Goal: Task Accomplishment & Management: Manage account settings

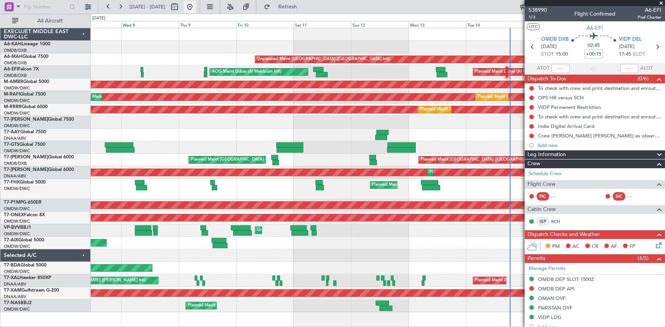
click at [196, 8] on button at bounding box center [190, 7] width 12 height 12
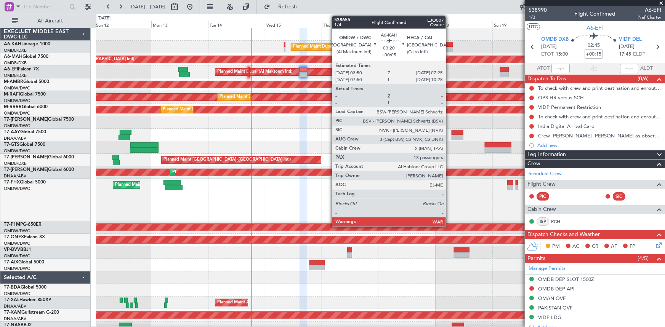
click at [449, 44] on div at bounding box center [449, 44] width 9 height 5
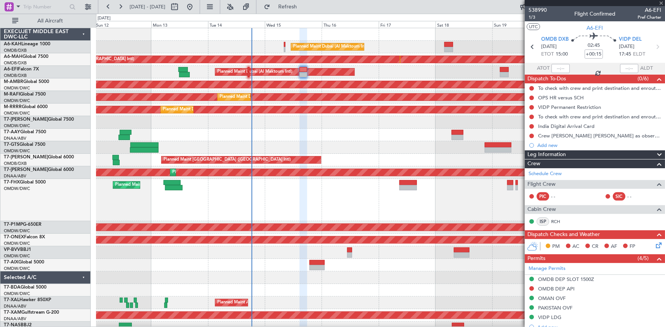
type input "+00:05"
type input "13"
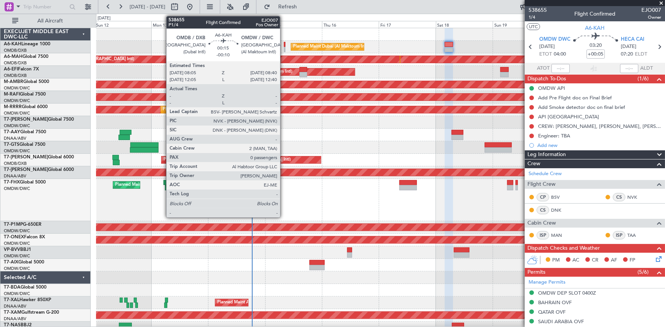
click at [284, 44] on div at bounding box center [285, 44] width 2 height 5
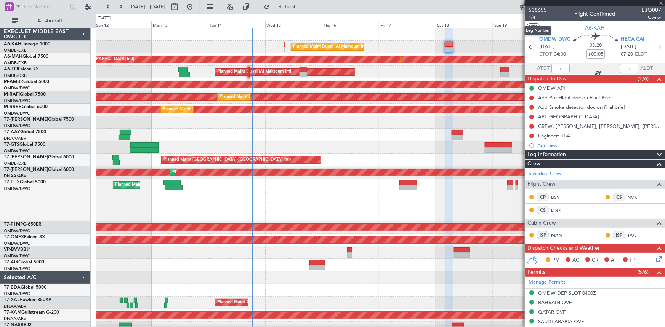
type input "-00:10"
type input "0"
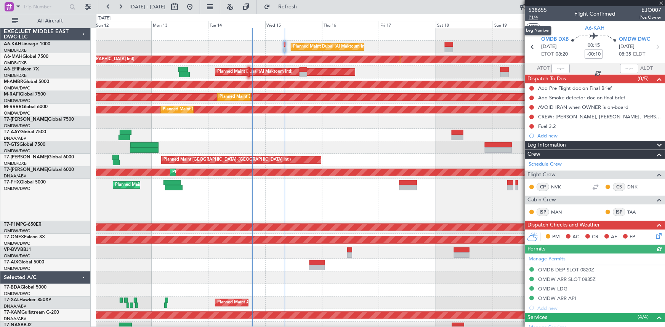
click at [534, 18] on span "P1/4" at bounding box center [538, 17] width 18 height 6
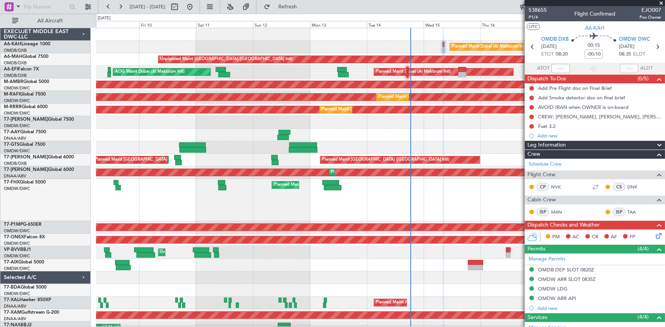
click at [385, 40] on div "Planned Maint Dubai (Al Maktoum Intl) Unplanned Maint [GEOGRAPHIC_DATA] ([GEOGR…" at bounding box center [380, 181] width 569 height 307
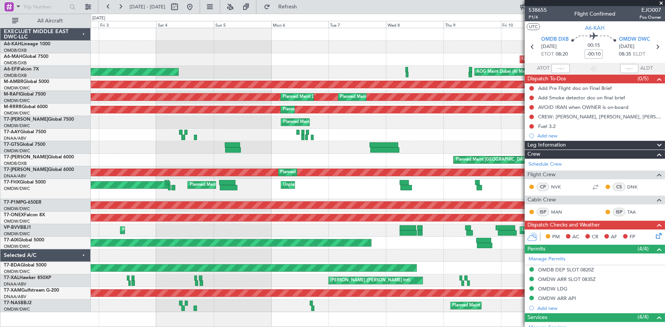
click at [355, 43] on div at bounding box center [378, 47] width 575 height 13
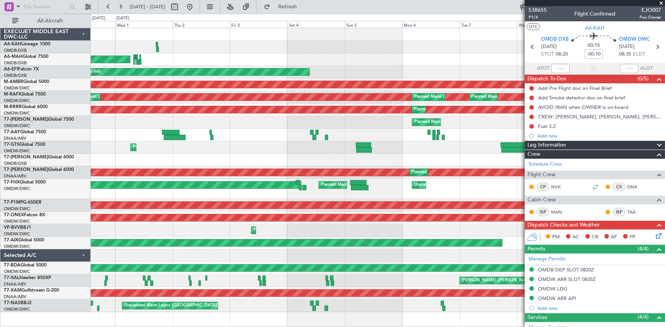
click at [347, 48] on div "Planned Maint [GEOGRAPHIC_DATA] (Al Bateen Executive)" at bounding box center [378, 47] width 575 height 13
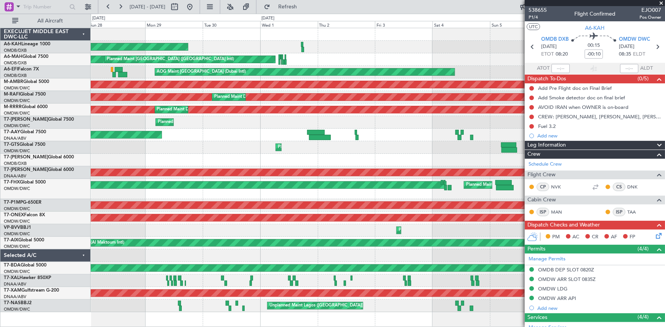
click at [364, 44] on div "Planned Maint [GEOGRAPHIC_DATA] (Al Bateen Executive) Planned Maint [GEOGRAPHIC…" at bounding box center [378, 170] width 575 height 284
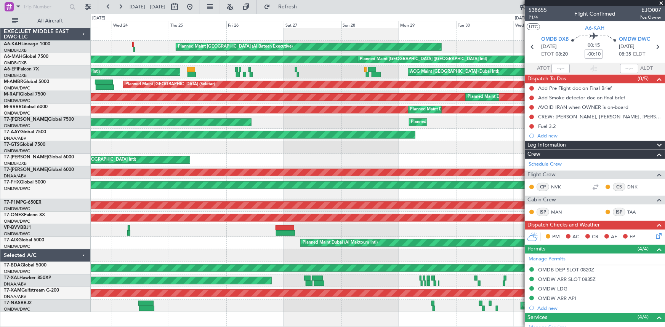
click at [358, 35] on div "Planned Maint [GEOGRAPHIC_DATA] (Al Bateen Executive) Planned Maint [GEOGRAPHIC…" at bounding box center [378, 170] width 575 height 284
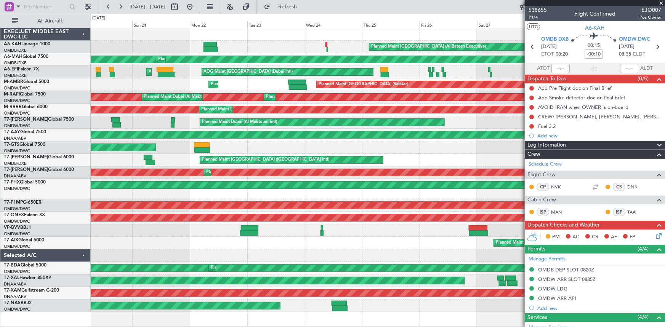
click at [318, 48] on div "Planned Maint [GEOGRAPHIC_DATA] (Al Bateen Executive)" at bounding box center [378, 47] width 575 height 13
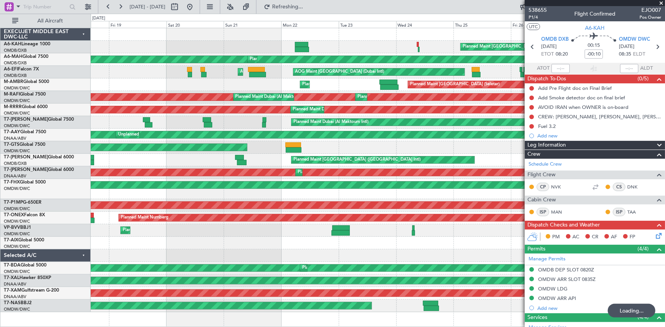
click at [363, 42] on div "Planned Maint [GEOGRAPHIC_DATA] (Al Bateen Executive) Planned Maint [GEOGRAPHIC…" at bounding box center [378, 47] width 575 height 13
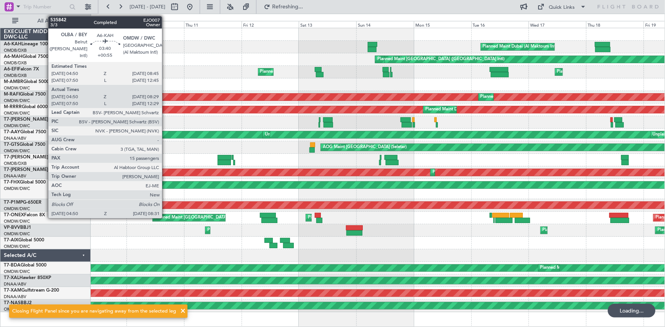
click at [215, 48] on div "Planned Maint Dubai (Al Maktoum Intl)" at bounding box center [378, 47] width 575 height 13
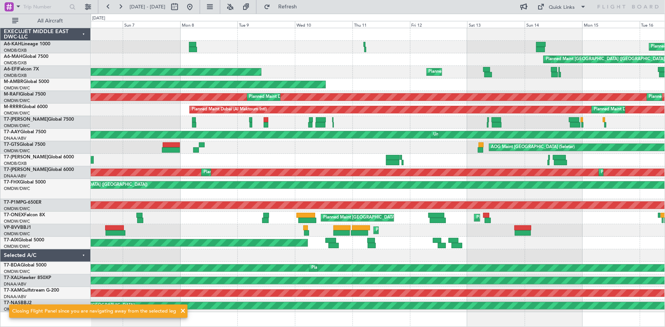
click at [435, 34] on div "Planned Maint Dubai (Al Maktoum Intl) Planned Maint [GEOGRAPHIC_DATA] (Al Makto…" at bounding box center [378, 170] width 575 height 284
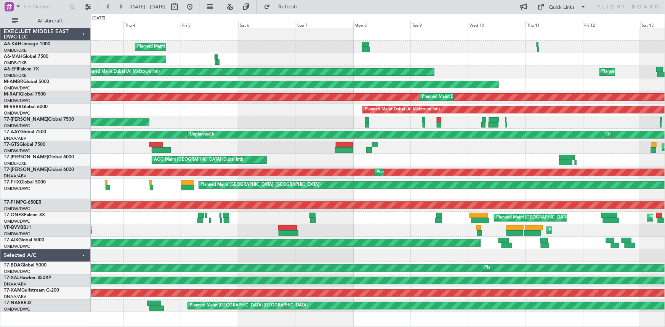
click at [410, 35] on div "Planned Maint Dubai (Al Maktoum Intl) Planned Maint [GEOGRAPHIC_DATA] ([GEOGRAP…" at bounding box center [378, 170] width 575 height 284
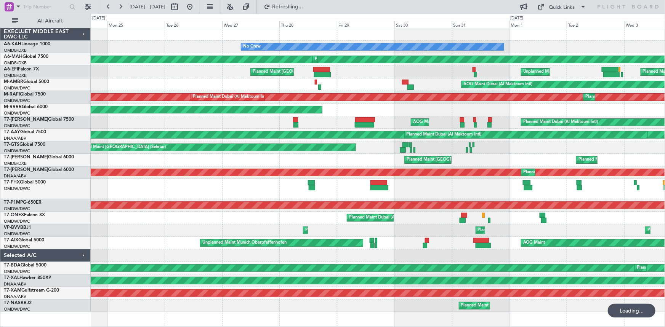
click at [447, 38] on div "No Crew Planned Maint [GEOGRAPHIC_DATA] (Al Maktoum Intl) Planned Maint [GEOGRA…" at bounding box center [378, 170] width 575 height 284
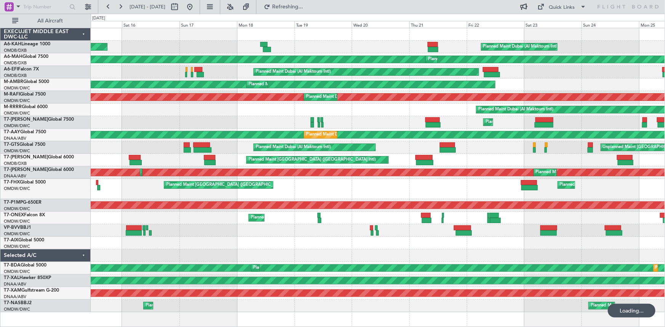
click at [341, 48] on div "Planned Maint Dubai (Al Maktoum Intl) Unplanned Maint Budapest ([PERSON_NAME] I…" at bounding box center [378, 47] width 575 height 13
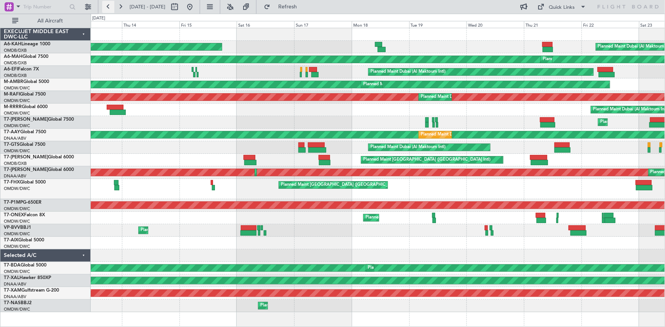
click at [109, 9] on button at bounding box center [108, 7] width 12 height 12
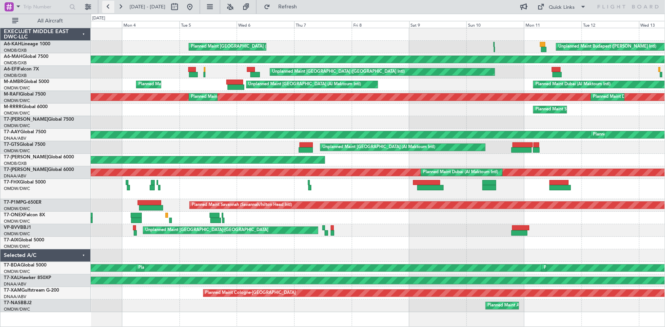
click at [107, 7] on button at bounding box center [108, 7] width 12 height 12
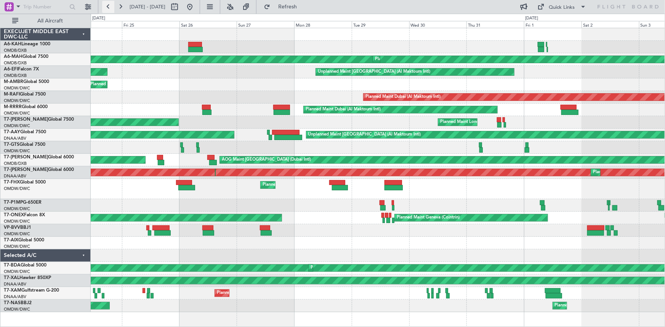
click at [106, 6] on button at bounding box center [108, 7] width 12 height 12
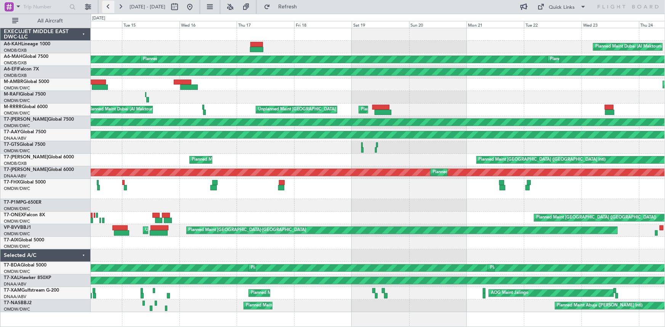
click at [107, 7] on button at bounding box center [108, 7] width 12 height 12
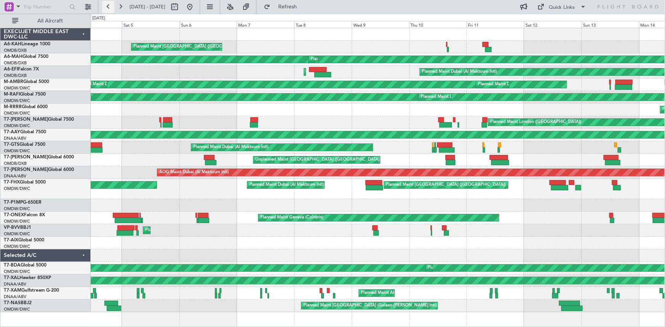
click at [108, 6] on button at bounding box center [108, 7] width 12 height 12
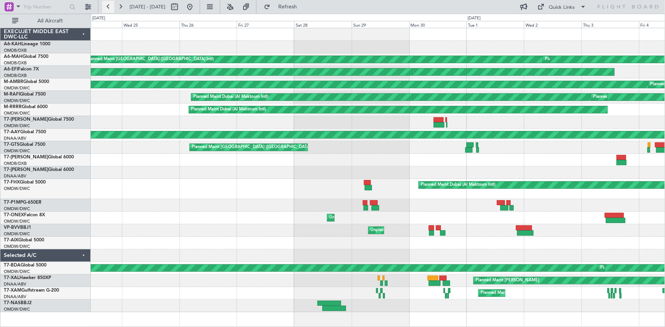
click at [108, 6] on button at bounding box center [108, 7] width 12 height 12
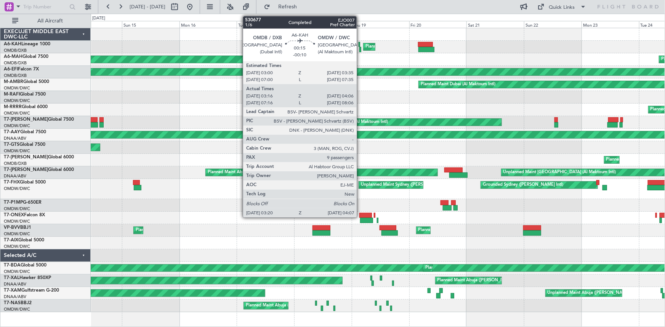
click at [360, 47] on div at bounding box center [361, 49] width 2 height 5
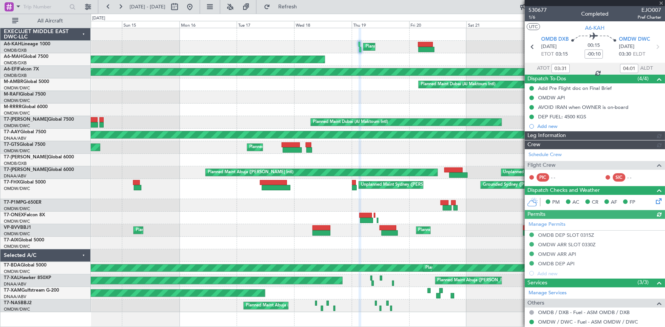
type input "[PERSON_NAME] ([PERSON_NAME])"
type input "6453"
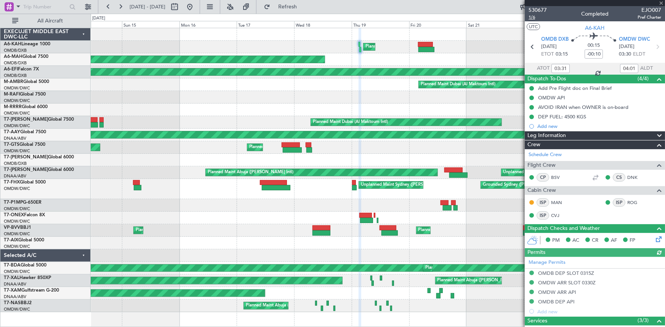
click at [530, 15] on span "1/6" at bounding box center [538, 17] width 18 height 6
type input "[PERSON_NAME] ([PERSON_NAME])"
type input "6453"
click at [196, 7] on button at bounding box center [190, 7] width 12 height 12
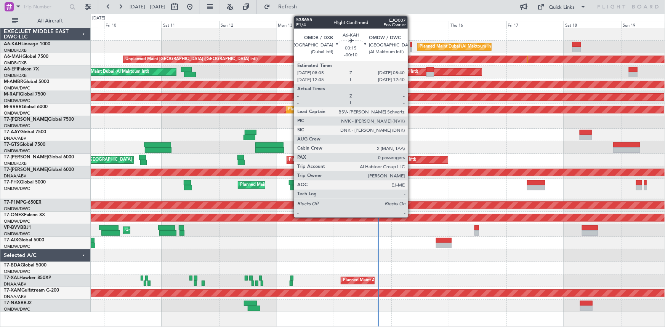
click at [411, 43] on div at bounding box center [412, 44] width 2 height 5
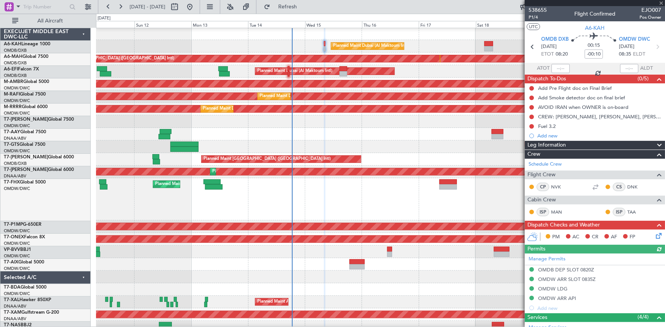
scroll to position [7, 0]
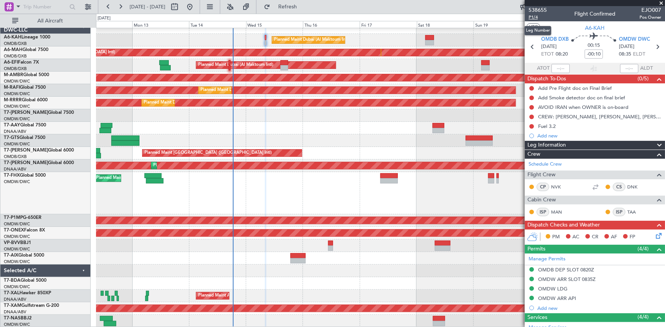
click at [534, 19] on span "P1/4" at bounding box center [538, 17] width 18 height 6
drag, startPoint x: 531, startPoint y: 106, endPoint x: 538, endPoint y: 112, distance: 9.2
click at [531, 106] on button at bounding box center [532, 107] width 5 height 5
click at [527, 151] on span "Cancelled" at bounding box center [534, 153] width 22 height 8
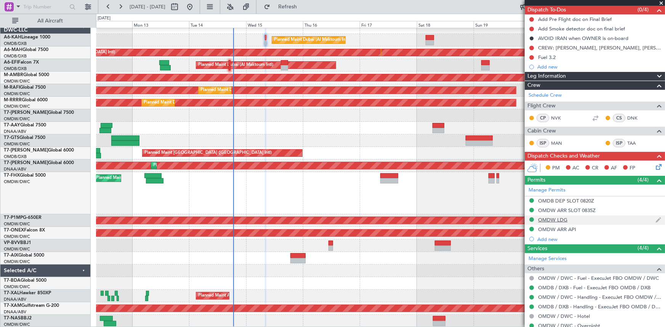
click at [556, 217] on div "OMDW LDG" at bounding box center [552, 220] width 29 height 6
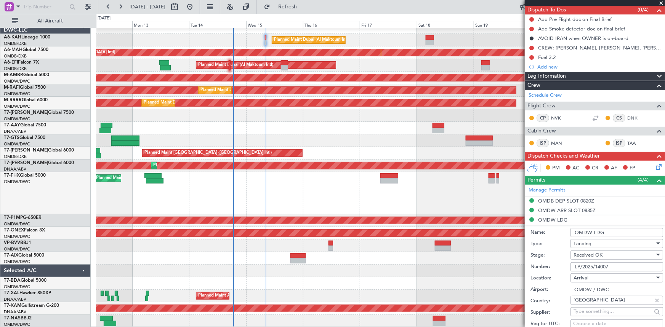
drag, startPoint x: 626, startPoint y: 268, endPoint x: 534, endPoint y: 263, distance: 92.0
click at [534, 263] on div "Number: LP/2025/14007" at bounding box center [597, 267] width 133 height 11
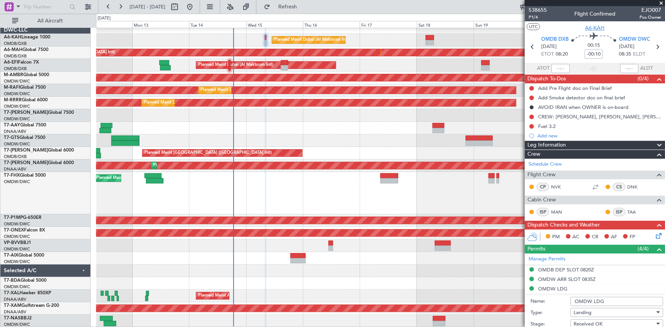
click at [593, 27] on span "A6-KAH" at bounding box center [595, 28] width 19 height 8
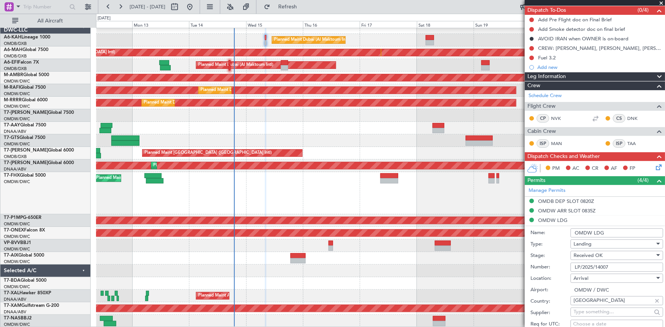
scroll to position [69, 0]
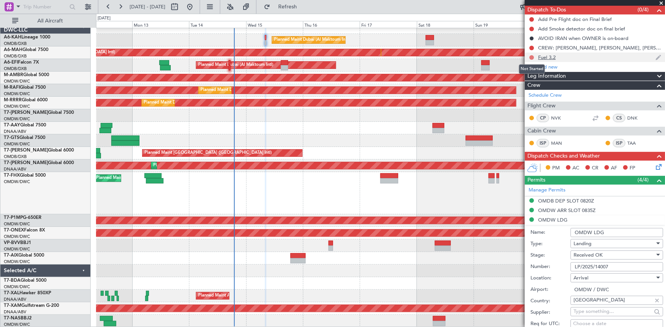
click at [533, 56] on button at bounding box center [532, 57] width 5 height 5
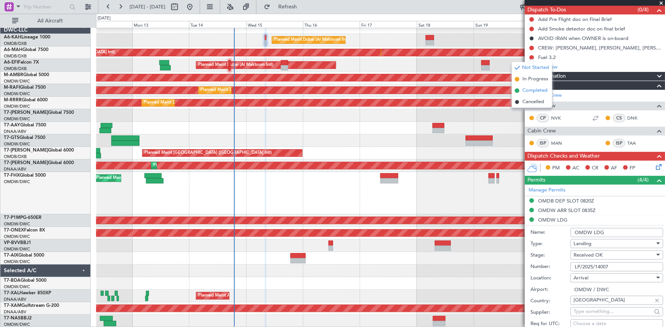
click at [525, 90] on span "Completed" at bounding box center [535, 91] width 25 height 8
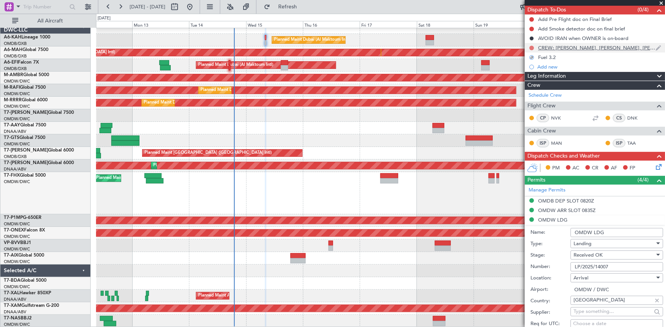
click at [533, 47] on button at bounding box center [532, 48] width 5 height 5
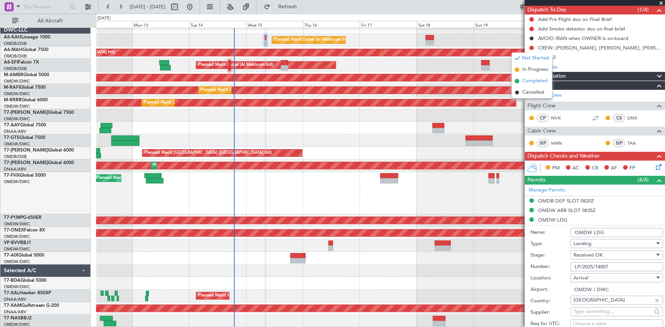
click at [535, 83] on span "Completed" at bounding box center [535, 81] width 25 height 8
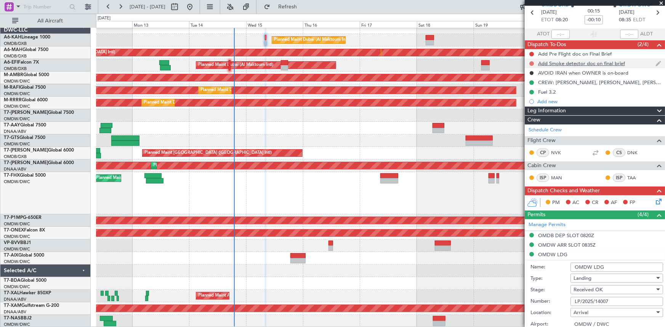
click at [532, 64] on button at bounding box center [532, 63] width 5 height 5
click at [527, 99] on span "Completed" at bounding box center [535, 97] width 25 height 8
click at [533, 53] on button at bounding box center [532, 54] width 5 height 5
click at [531, 87] on span "Completed" at bounding box center [535, 87] width 25 height 8
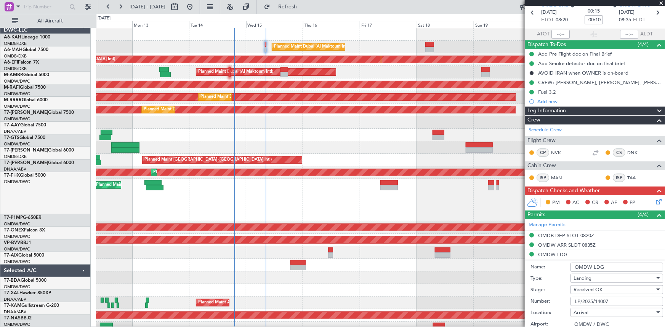
scroll to position [0, 0]
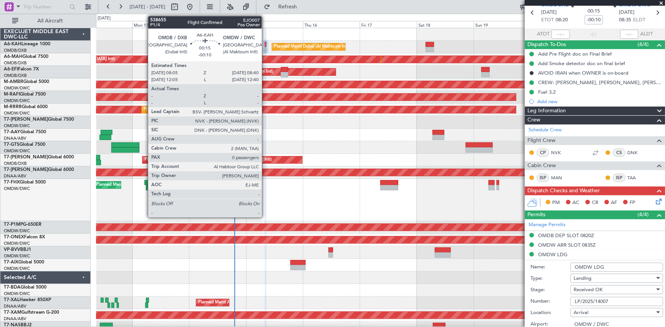
click at [265, 42] on div at bounding box center [266, 44] width 2 height 5
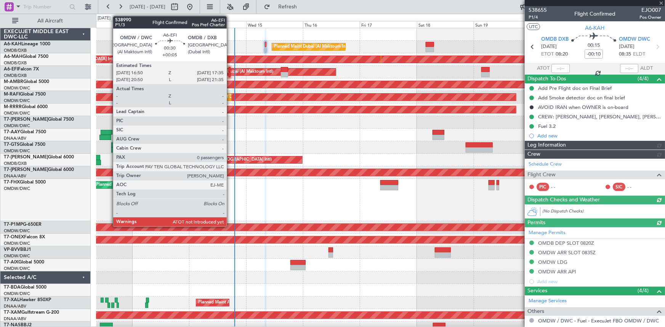
type input "Dherander Fithani (DHF)"
type input "7541"
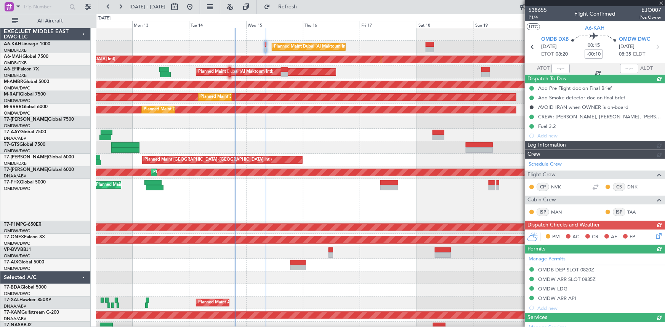
type input "Dherander Fithani (DHF)"
type input "7541"
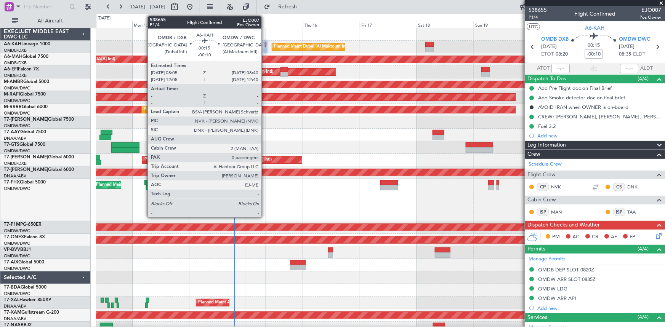
click at [265, 44] on div at bounding box center [266, 44] width 2 height 5
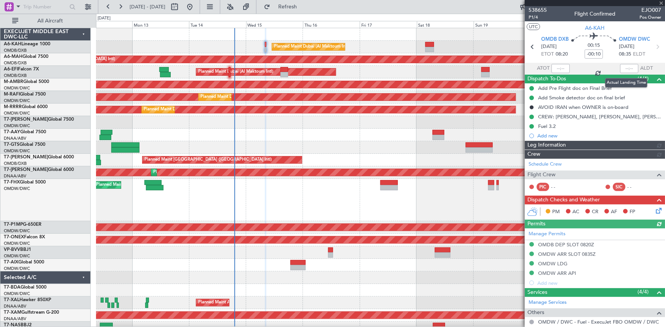
type input "Dherander Fithani (DHF)"
type input "7541"
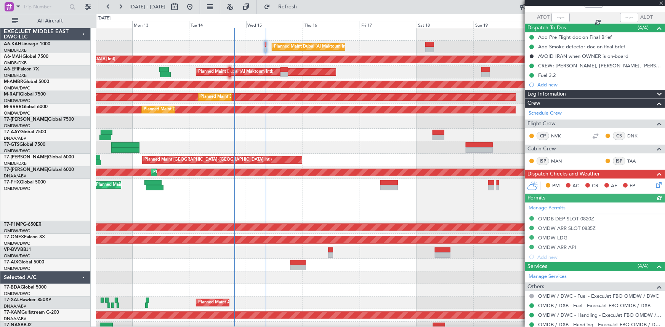
scroll to position [93, 0]
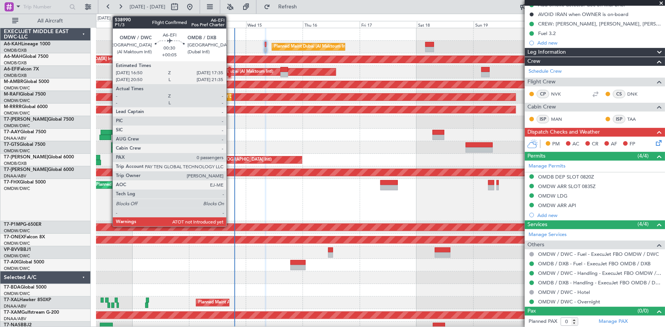
click at [230, 69] on div at bounding box center [230, 69] width 2 height 5
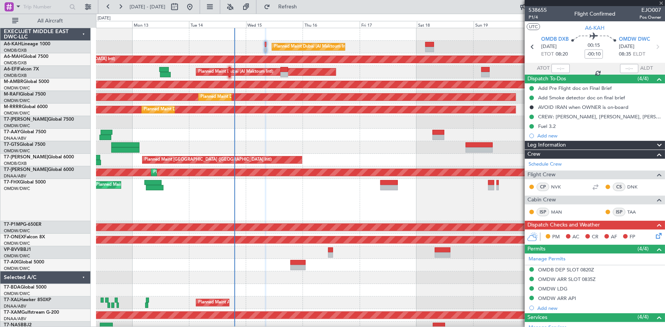
scroll to position [45, 0]
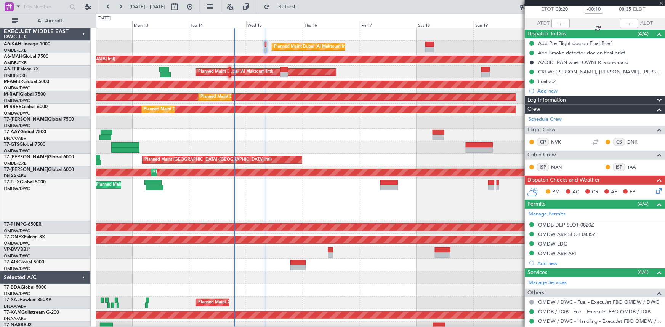
type input "+00:05"
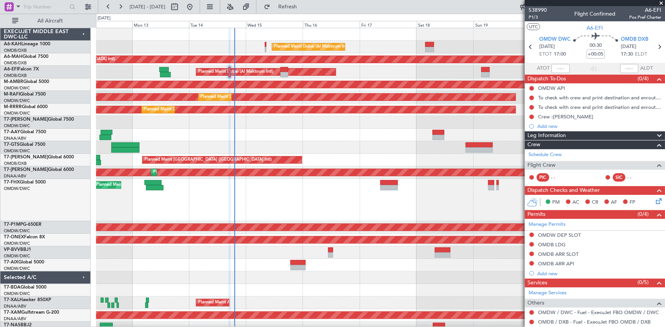
scroll to position [0, 0]
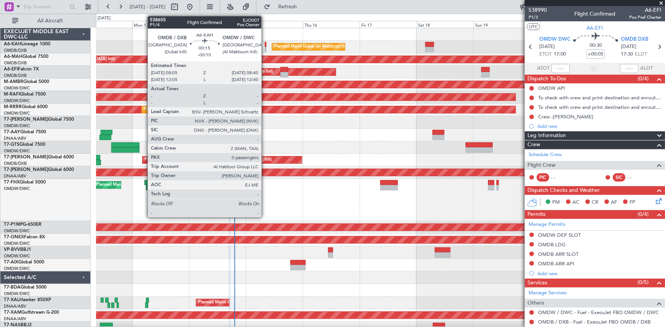
click at [265, 42] on div at bounding box center [266, 44] width 2 height 5
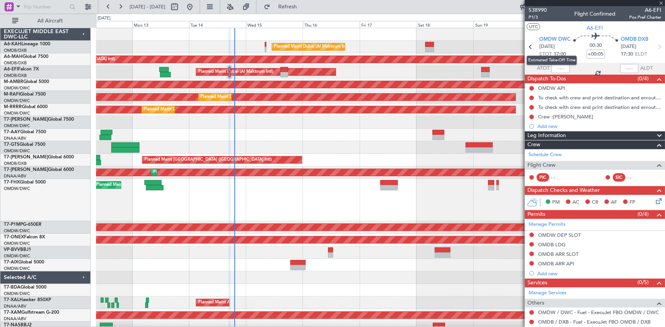
type input "-00:10"
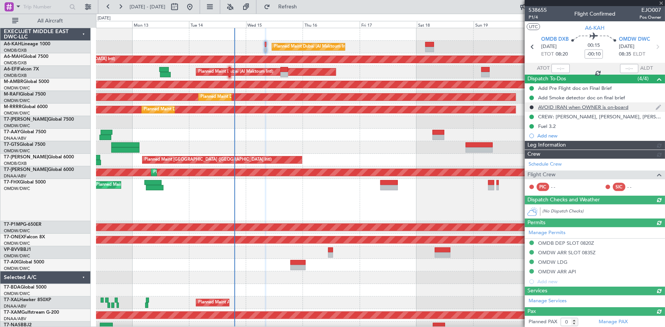
type input "Dherander Fithani (DHF)"
type input "7541"
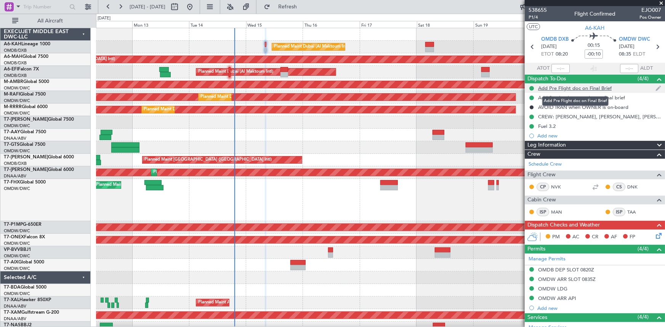
click at [562, 88] on div "Add Pre Flight doc on Final Brief" at bounding box center [575, 88] width 74 height 6
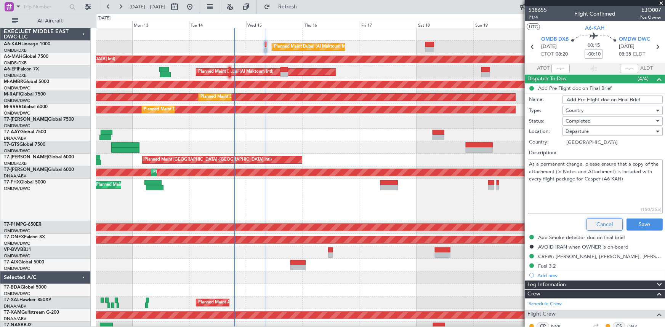
click at [599, 226] on button "Cancel" at bounding box center [605, 225] width 36 height 12
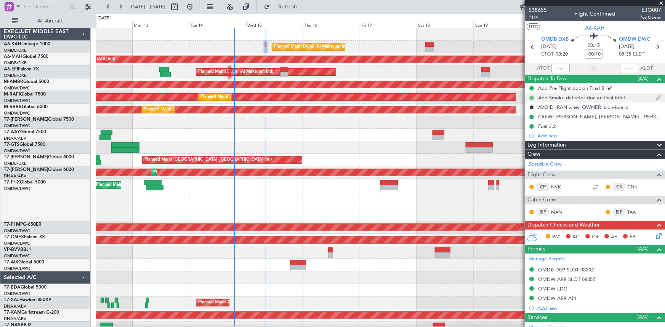
click at [530, 98] on button at bounding box center [532, 98] width 5 height 5
click at [531, 97] on button at bounding box center [532, 98] width 5 height 5
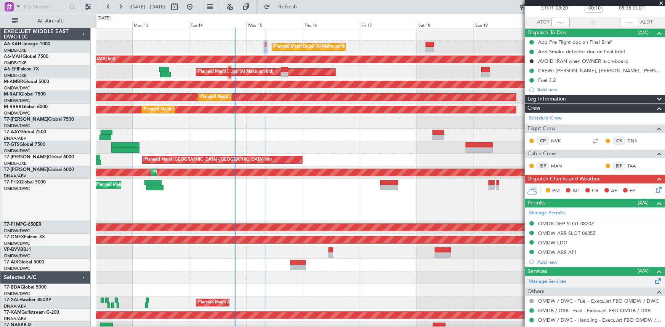
scroll to position [93, 0]
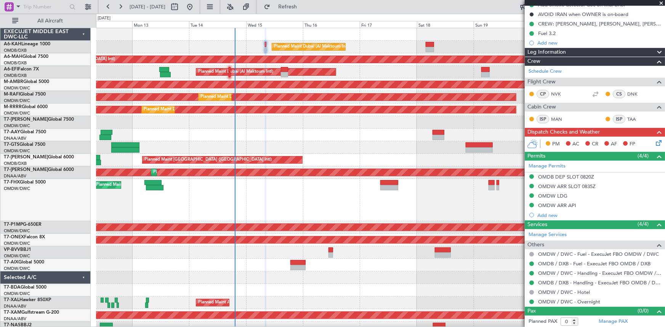
click at [655, 144] on icon at bounding box center [658, 142] width 6 height 6
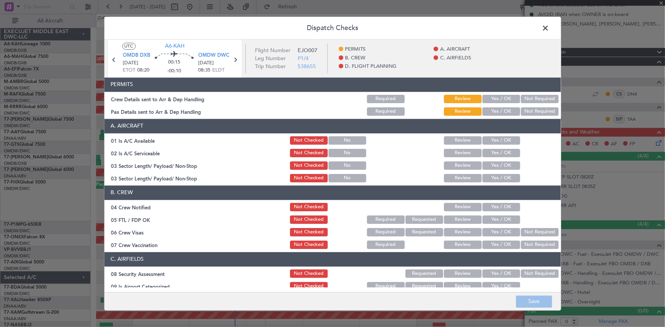
click at [491, 96] on button "Yes / OK" at bounding box center [502, 99] width 38 height 8
click at [531, 109] on button "Not Required" at bounding box center [540, 112] width 38 height 8
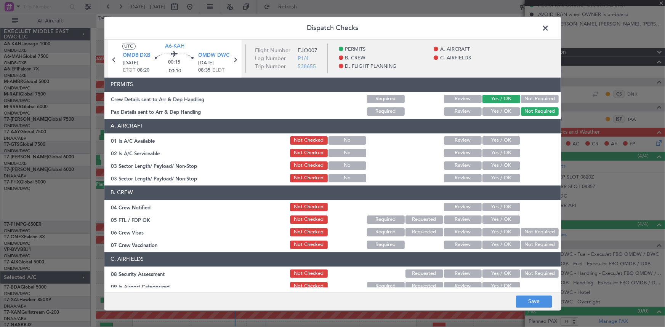
click at [496, 138] on button "Yes / OK" at bounding box center [502, 140] width 38 height 8
click at [498, 156] on button "Yes / OK" at bounding box center [502, 153] width 38 height 8
click at [496, 167] on button "Yes / OK" at bounding box center [502, 166] width 38 height 8
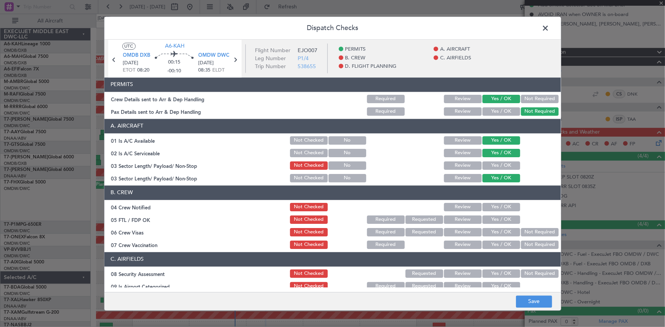
click at [493, 181] on button "Yes / OK" at bounding box center [502, 178] width 38 height 8
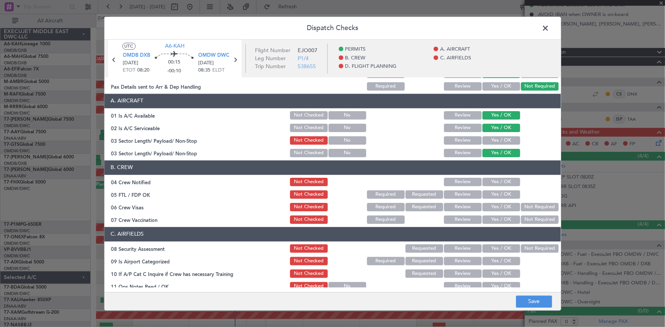
scroll to position [34, 0]
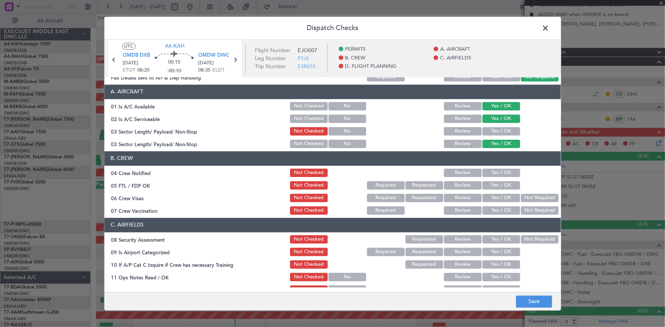
click at [491, 172] on button "Yes / OK" at bounding box center [502, 173] width 38 height 8
click at [493, 131] on button "Yes / OK" at bounding box center [502, 131] width 38 height 8
click at [492, 183] on button "Yes / OK" at bounding box center [502, 185] width 38 height 8
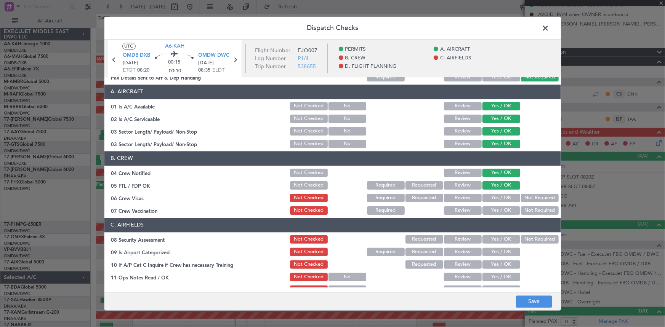
click at [495, 199] on button "Yes / OK" at bounding box center [502, 198] width 38 height 8
click at [494, 210] on button "Yes / OK" at bounding box center [502, 211] width 38 height 8
click at [533, 214] on button "Not Required" at bounding box center [540, 211] width 38 height 8
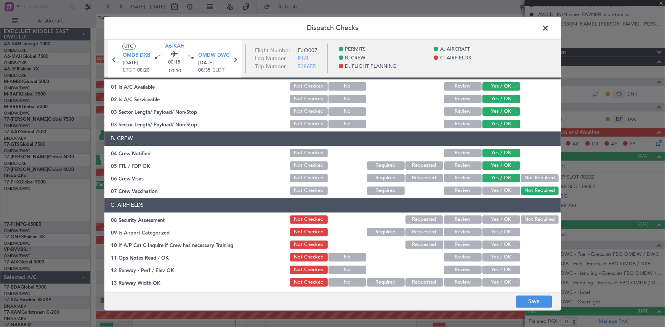
scroll to position [69, 0]
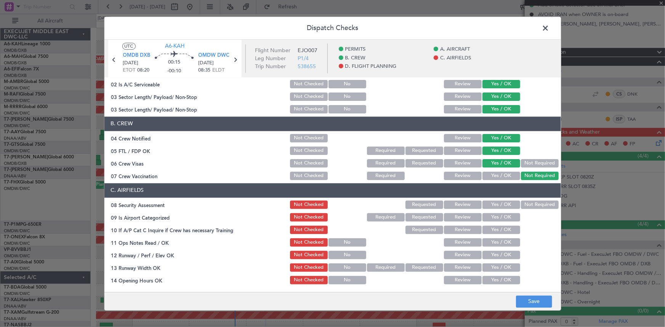
click at [535, 205] on button "Not Required" at bounding box center [540, 205] width 38 height 8
click at [486, 217] on button "Yes / OK" at bounding box center [502, 218] width 38 height 8
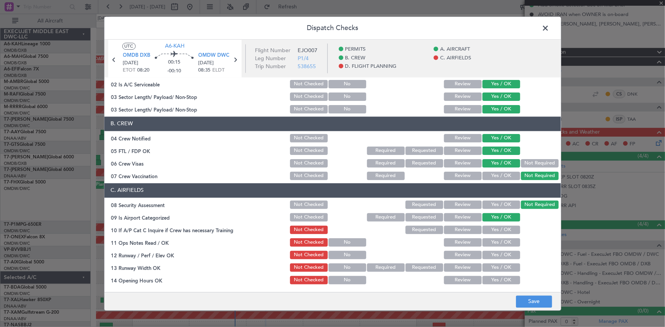
click at [497, 228] on button "Yes / OK" at bounding box center [502, 230] width 38 height 8
click at [493, 236] on section "C. AIRFIELDS 08 Security Assessment Not Checked Requested Review Yes / OK Not R…" at bounding box center [332, 297] width 457 height 228
click at [494, 241] on button "Yes / OK" at bounding box center [502, 243] width 38 height 8
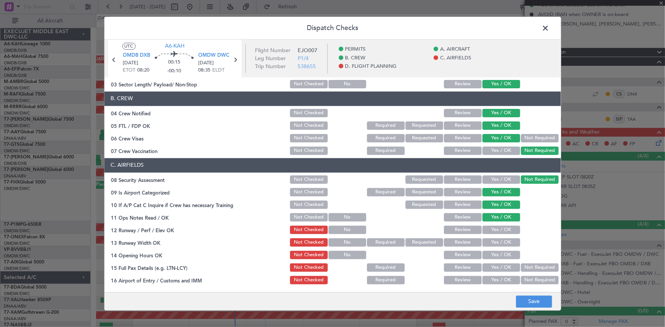
scroll to position [104, 0]
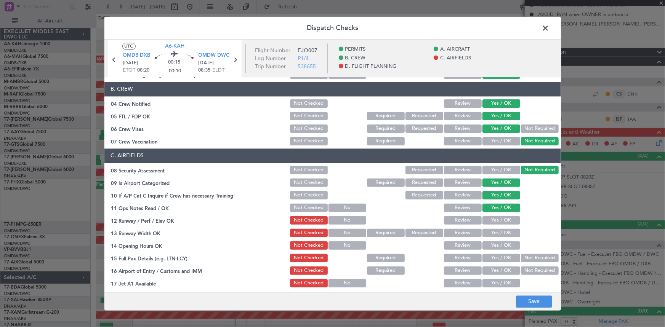
click at [496, 220] on button "Yes / OK" at bounding box center [502, 221] width 38 height 8
click at [500, 232] on button "Yes / OK" at bounding box center [502, 233] width 38 height 8
click at [499, 242] on button "Yes / OK" at bounding box center [502, 246] width 38 height 8
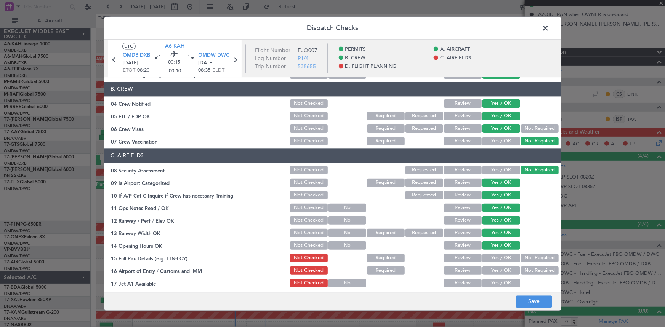
click at [497, 255] on button "Yes / OK" at bounding box center [502, 258] width 38 height 8
click at [534, 254] on button "Not Required" at bounding box center [540, 258] width 38 height 8
click at [500, 271] on button "Yes / OK" at bounding box center [502, 271] width 38 height 8
click at [528, 268] on button "Not Required" at bounding box center [540, 271] width 38 height 8
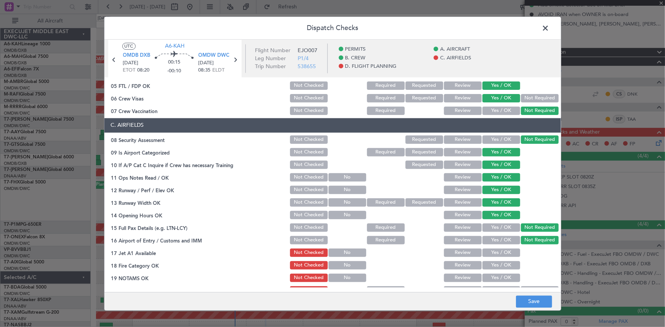
scroll to position [173, 0]
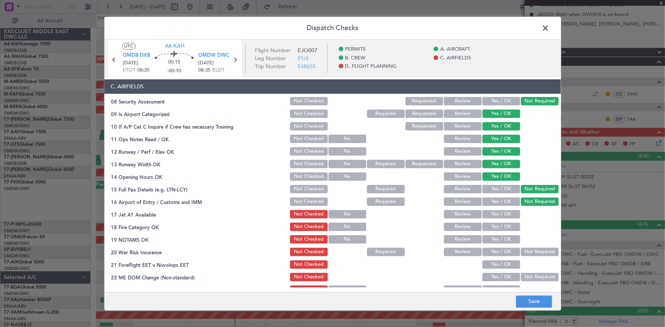
click at [499, 214] on button "Yes / OK" at bounding box center [502, 214] width 38 height 8
click at [498, 225] on button "Yes / OK" at bounding box center [502, 227] width 38 height 8
click at [499, 239] on button "Yes / OK" at bounding box center [502, 239] width 38 height 8
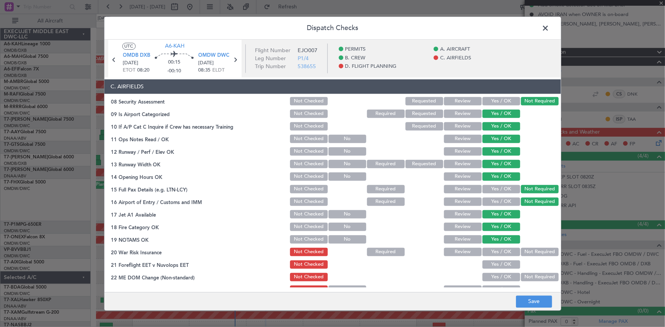
click at [538, 251] on button "Not Required" at bounding box center [540, 252] width 38 height 8
click at [508, 265] on button "Yes / OK" at bounding box center [502, 264] width 38 height 8
click at [496, 275] on button "Yes / OK" at bounding box center [502, 277] width 38 height 8
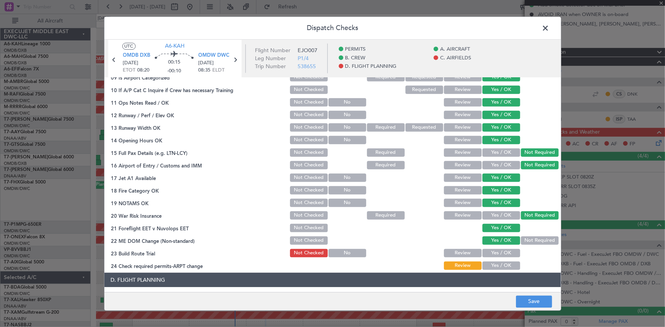
scroll to position [242, 0]
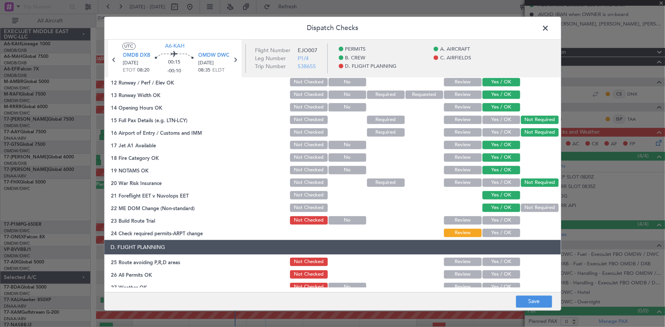
click at [499, 221] on button "Yes / OK" at bounding box center [502, 220] width 38 height 8
click at [494, 231] on button "Yes / OK" at bounding box center [502, 233] width 38 height 8
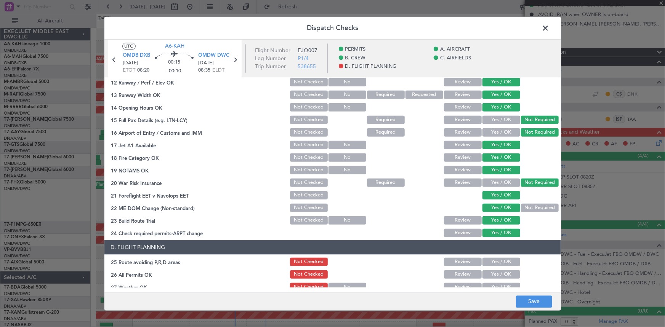
scroll to position [277, 0]
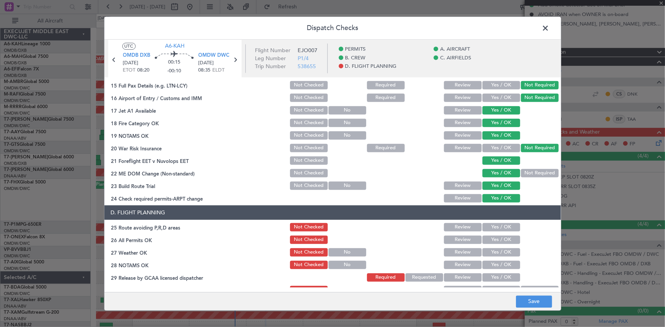
click at [495, 228] on button "Yes / OK" at bounding box center [502, 227] width 38 height 8
click at [499, 240] on button "Yes / OK" at bounding box center [502, 240] width 38 height 8
click at [493, 250] on button "Yes / OK" at bounding box center [502, 252] width 38 height 8
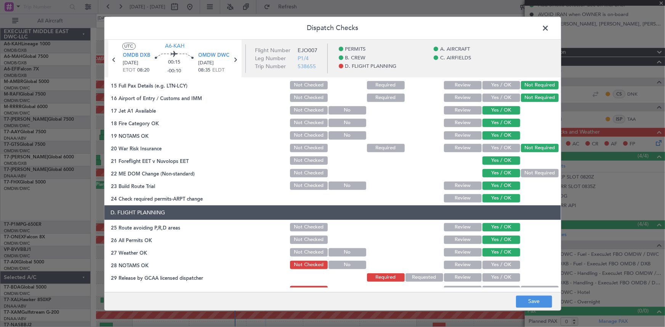
click at [497, 262] on button "Yes / OK" at bounding box center [502, 265] width 38 height 8
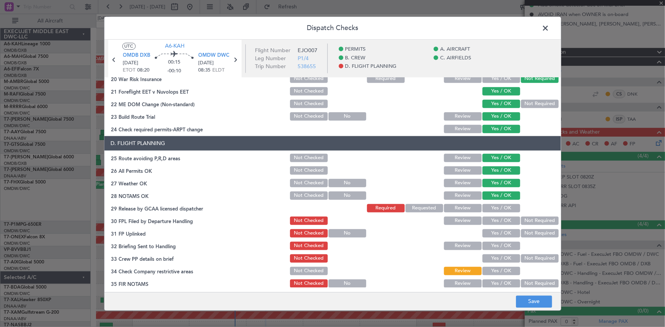
click at [494, 210] on button "Yes / OK" at bounding box center [502, 208] width 38 height 8
click at [500, 223] on button "Yes / OK" at bounding box center [502, 221] width 38 height 8
click at [490, 234] on button "Yes / OK" at bounding box center [502, 233] width 38 height 8
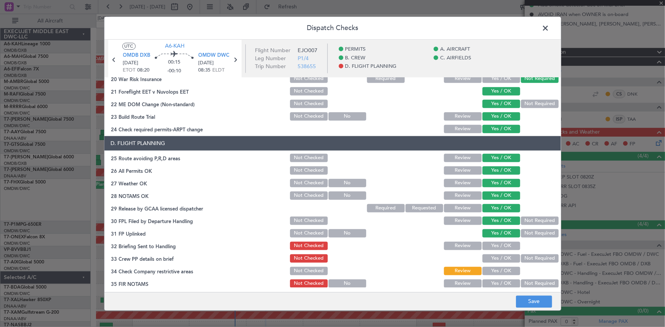
click at [491, 245] on button "Yes / OK" at bounding box center [502, 246] width 38 height 8
click at [496, 262] on button "Yes / OK" at bounding box center [502, 258] width 38 height 8
click at [495, 272] on button "Yes / OK" at bounding box center [502, 271] width 38 height 8
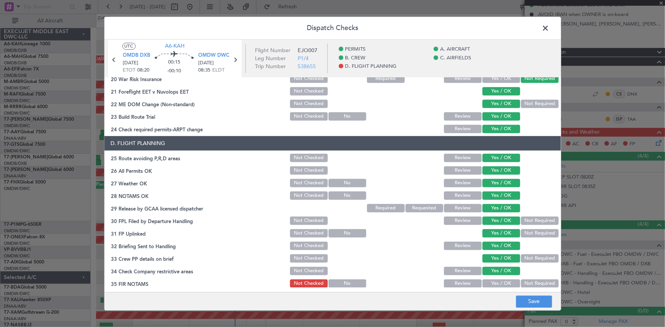
scroll to position [349, 0]
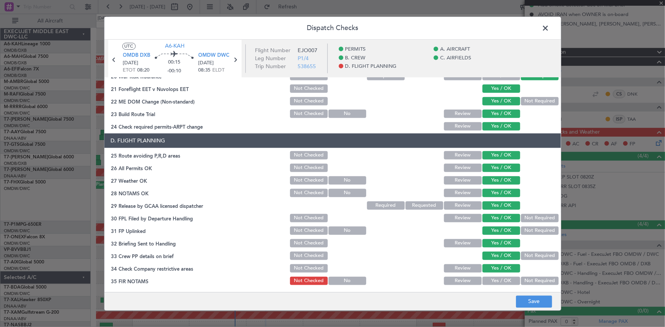
drag, startPoint x: 499, startPoint y: 277, endPoint x: 524, endPoint y: 291, distance: 28.3
click at [499, 277] on button "Yes / OK" at bounding box center [502, 281] width 38 height 8
drag, startPoint x: 539, startPoint y: 304, endPoint x: 538, endPoint y: 298, distance: 6.2
click at [539, 303] on button "Save" at bounding box center [534, 302] width 36 height 12
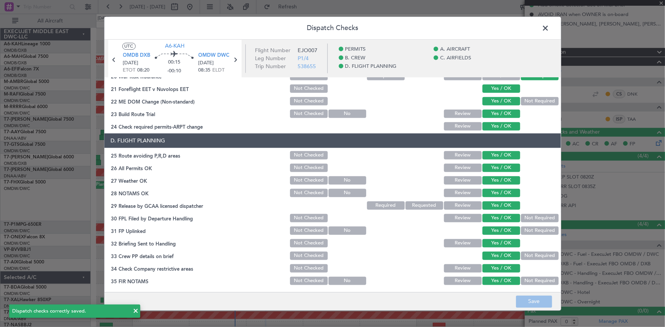
click at [550, 28] on span at bounding box center [550, 29] width 0 height 15
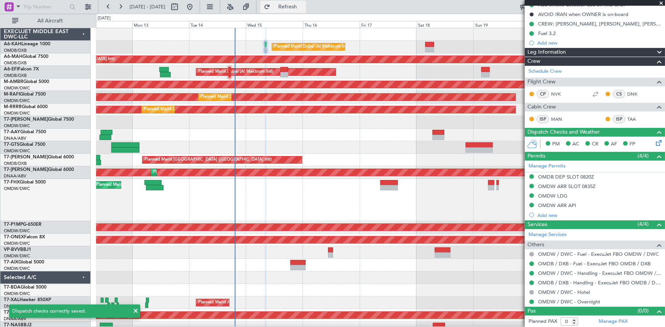
click at [304, 5] on span "Refresh" at bounding box center [288, 6] width 32 height 5
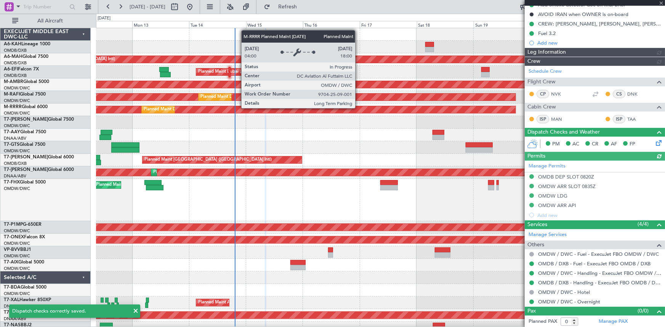
type input "Dherander Fithani (DHF)"
type input "7541"
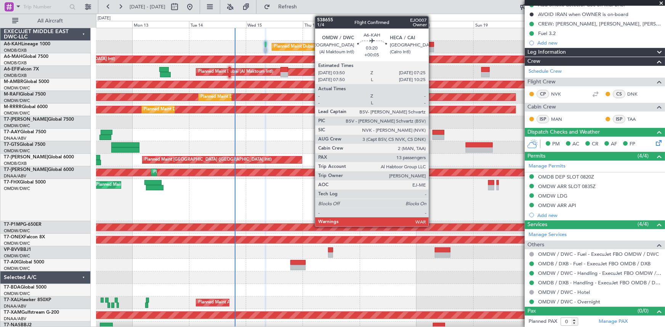
click at [432, 45] on div at bounding box center [429, 44] width 9 height 5
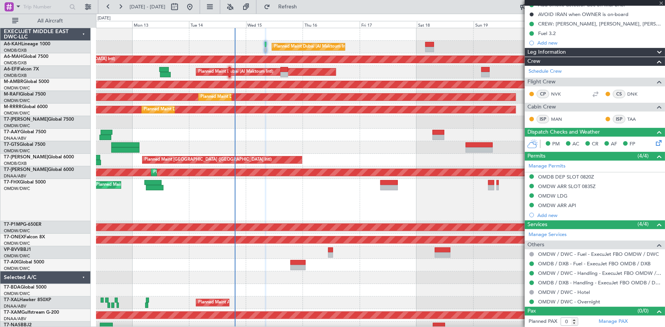
type input "+00:05"
type input "13"
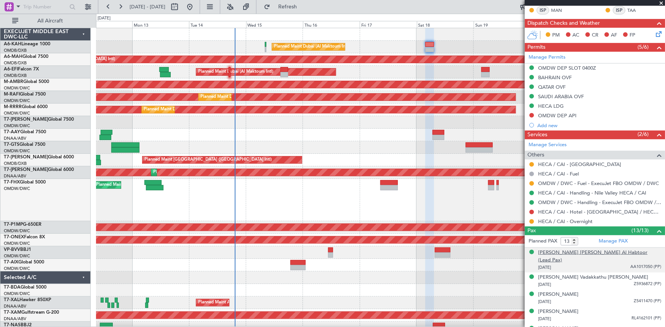
scroll to position [208, 0]
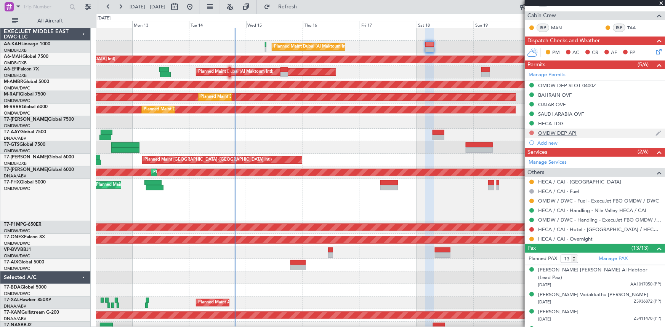
click at [533, 132] on button at bounding box center [532, 133] width 5 height 5
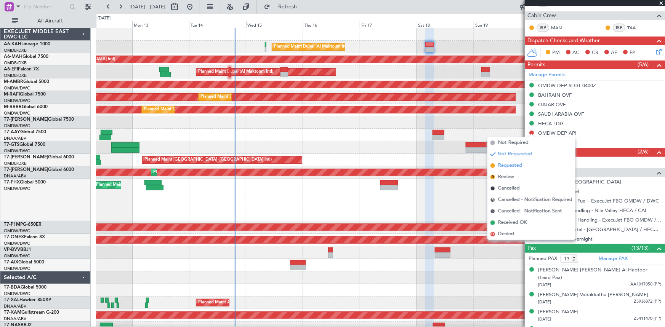
click at [510, 167] on span "Requested" at bounding box center [510, 166] width 24 height 8
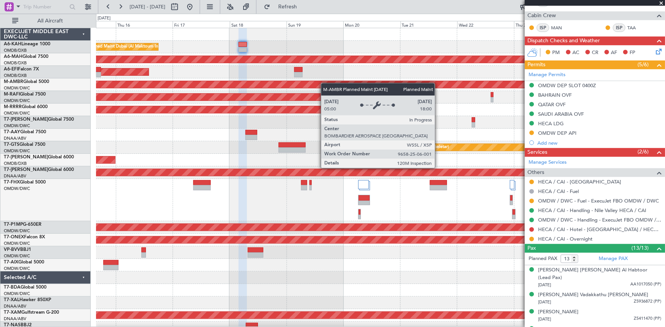
click at [223, 85] on div "Planned Maint Dubai (Al Maktoum Intl) Planned Maint [GEOGRAPHIC_DATA] ([GEOGRAP…" at bounding box center [380, 181] width 569 height 307
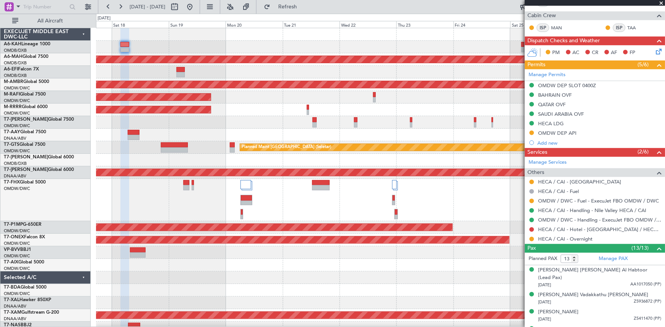
click at [344, 92] on div "Planned Maint Dubai (Al Maktoum Intl)" at bounding box center [380, 97] width 569 height 13
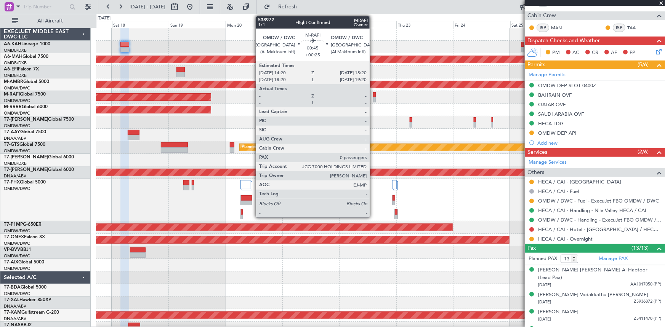
click at [373, 93] on div at bounding box center [374, 94] width 3 height 5
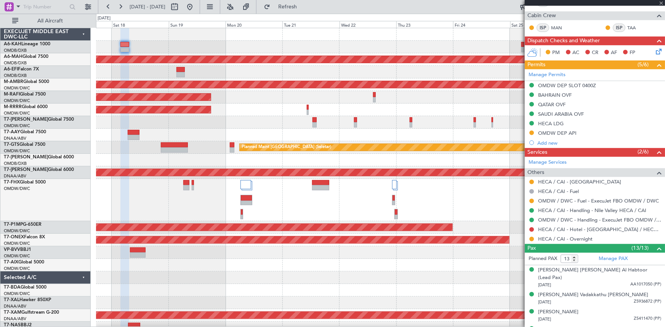
type input "+00:25"
type input "0"
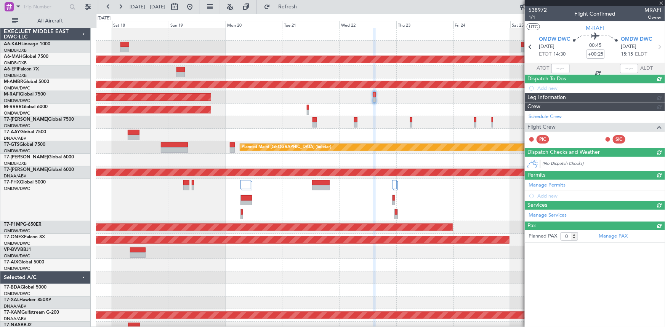
scroll to position [0, 0]
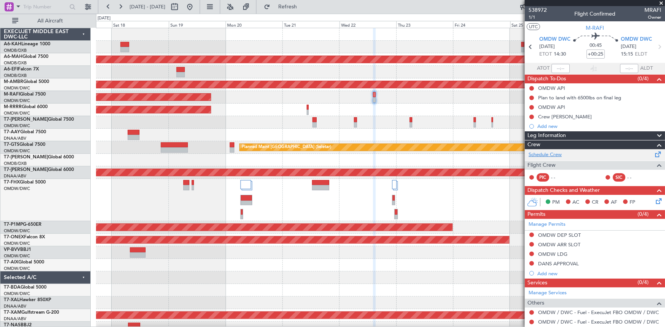
click at [551, 154] on link "Schedule Crew" at bounding box center [545, 155] width 33 height 8
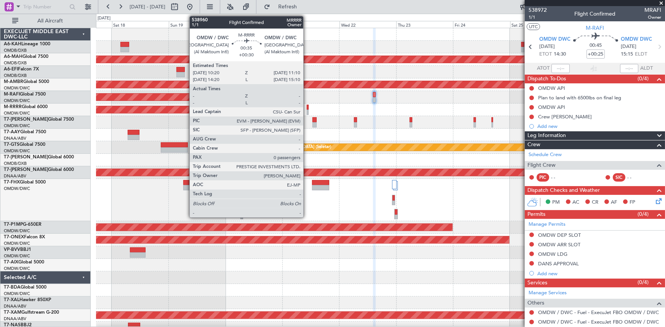
click at [307, 108] on div at bounding box center [308, 107] width 2 height 5
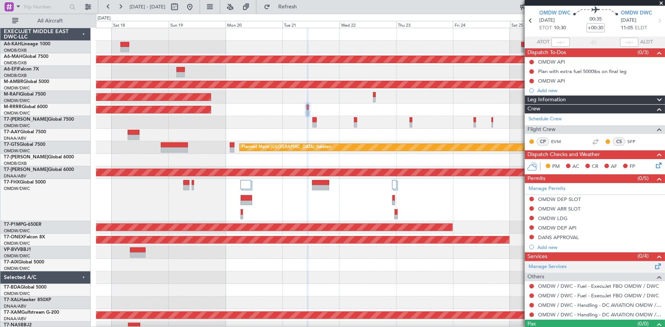
scroll to position [40, 0]
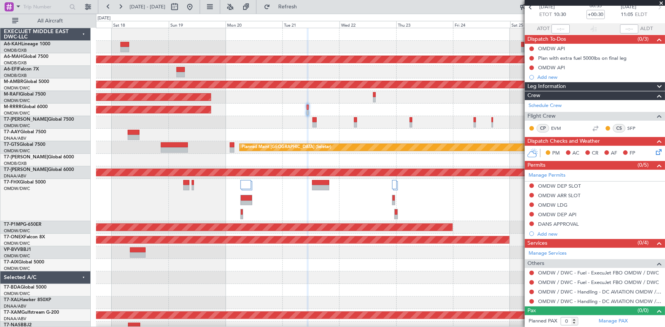
click at [566, 291] on mat-tooltip-component "OMDW / DWC - Handling - DC AVIATION OMDW / DWC" at bounding box center [597, 288] width 123 height 20
click at [543, 290] on link "OMDW / DWC - Handling - DC AVIATION OMDW / DWC" at bounding box center [599, 292] width 123 height 6
click at [295, 8] on button "Refresh" at bounding box center [283, 7] width 46 height 12
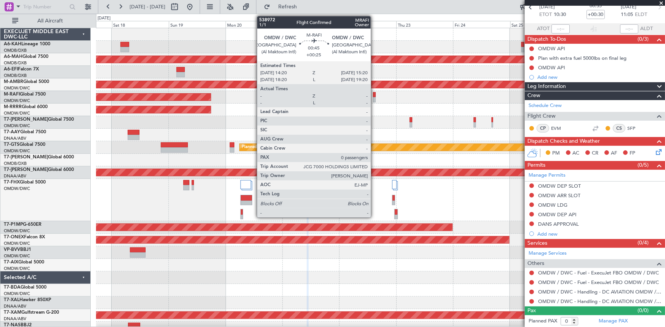
click at [374, 95] on div at bounding box center [374, 94] width 3 height 5
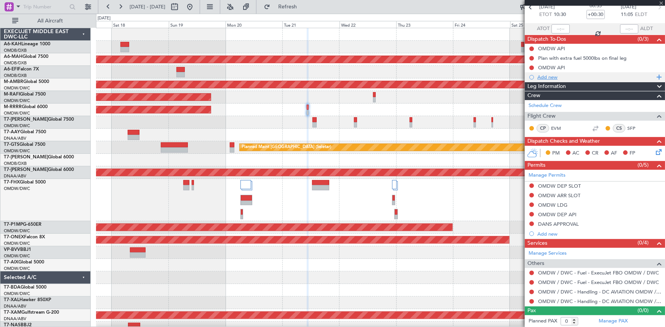
scroll to position [0, 0]
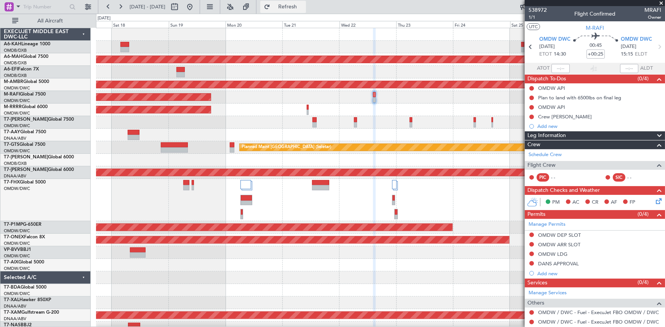
click at [304, 6] on span "Refresh" at bounding box center [288, 6] width 32 height 5
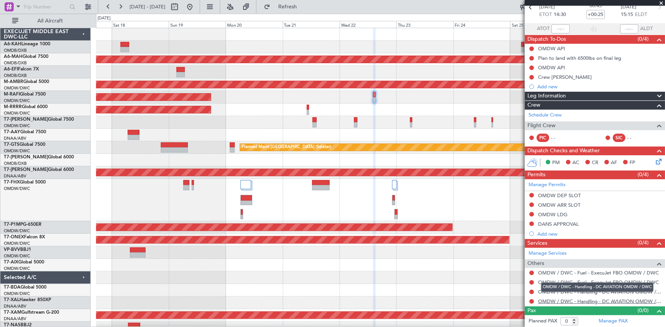
click at [548, 300] on link "OMDW / DWC - Handling - DC AVIATION OMDW / DWC" at bounding box center [599, 302] width 123 height 6
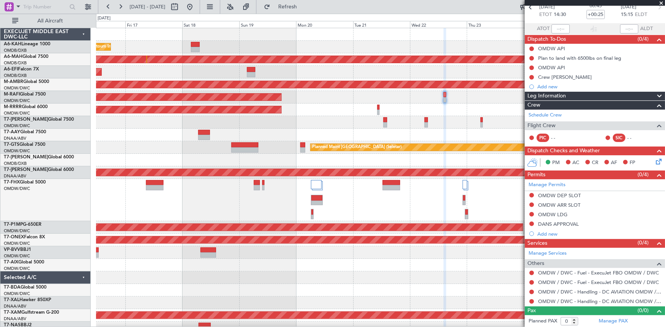
click at [229, 72] on div "Planned Maint Dubai (Al Maktoum Intl)" at bounding box center [380, 72] width 569 height 13
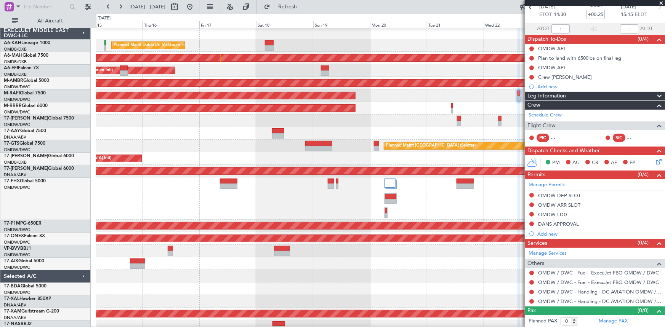
click at [232, 72] on div "Planned Maint Dubai (Al Maktoum Intl)" at bounding box center [380, 70] width 569 height 13
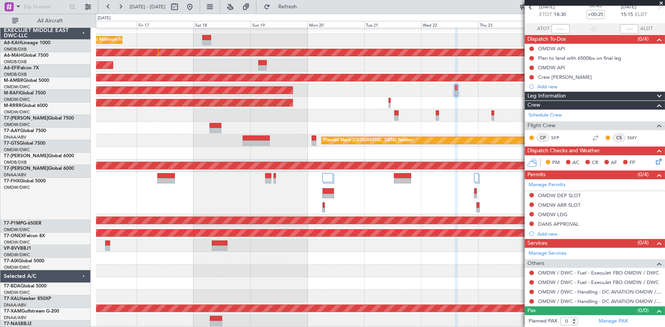
scroll to position [7, 0]
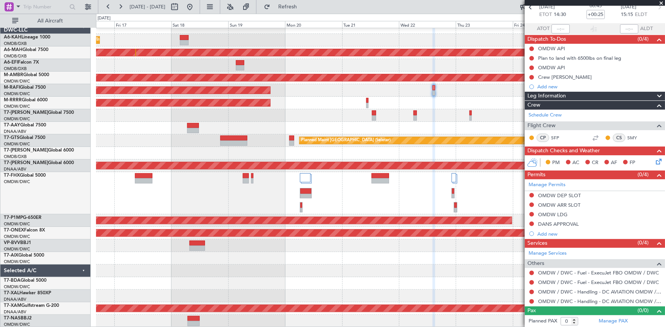
click at [135, 194] on div at bounding box center [380, 193] width 569 height 42
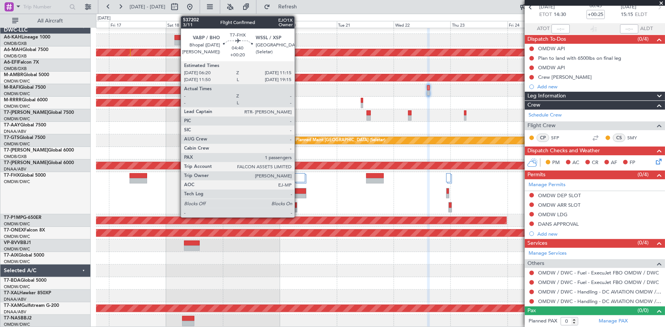
click at [298, 192] on div at bounding box center [300, 191] width 11 height 5
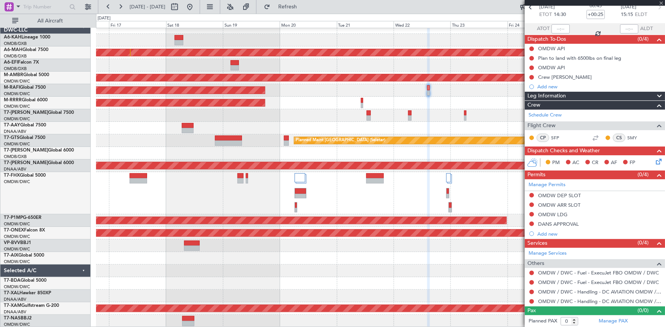
type input "+00:20"
type input "1"
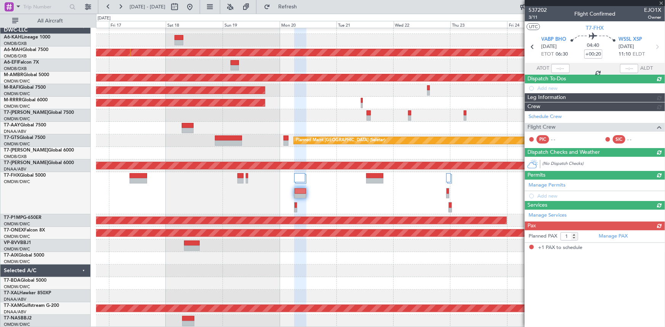
scroll to position [0, 0]
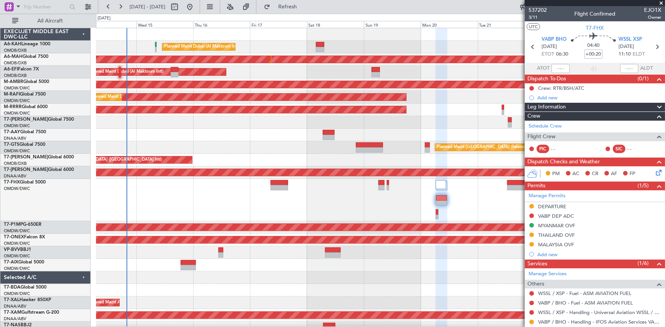
click at [368, 51] on div "Planned Maint Dubai (Al Maktoum Intl)" at bounding box center [380, 47] width 569 height 13
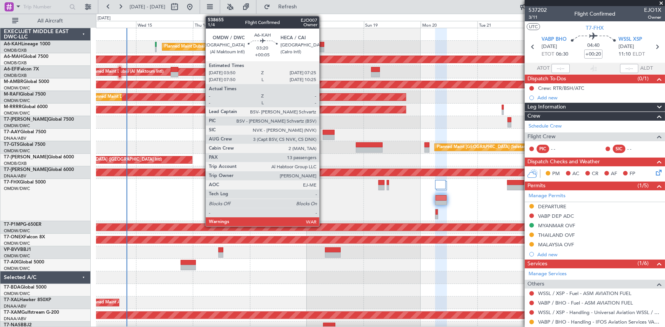
click at [323, 45] on div at bounding box center [320, 44] width 9 height 5
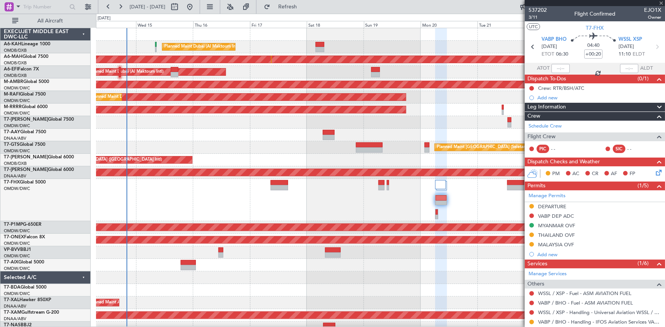
type input "+00:05"
type input "13"
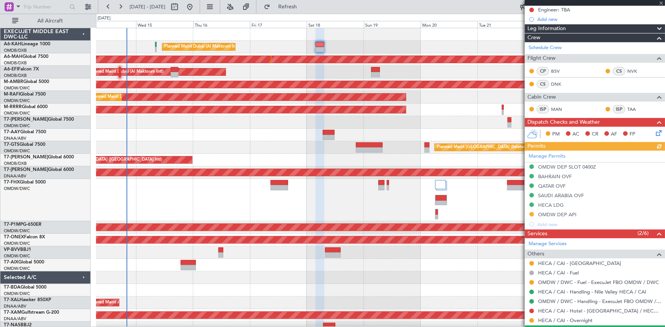
scroll to position [208, 0]
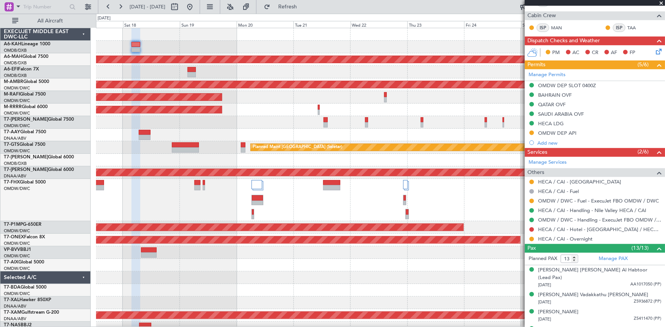
click at [271, 51] on div "Planned Maint Dubai (Al Maktoum Intl)" at bounding box center [380, 47] width 569 height 13
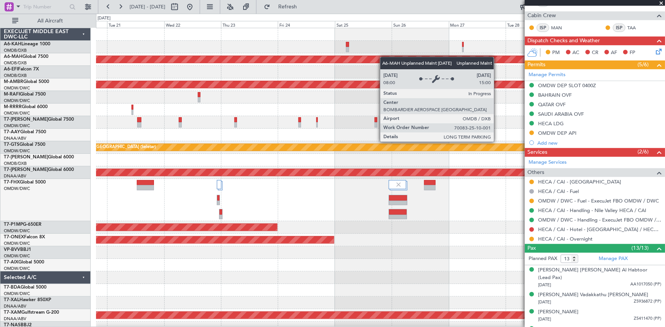
click at [281, 61] on div "Unplanned Maint Dubai (Dubai Intl) Planned Maint Singapore (Seletar) Planned Ma…" at bounding box center [380, 181] width 569 height 307
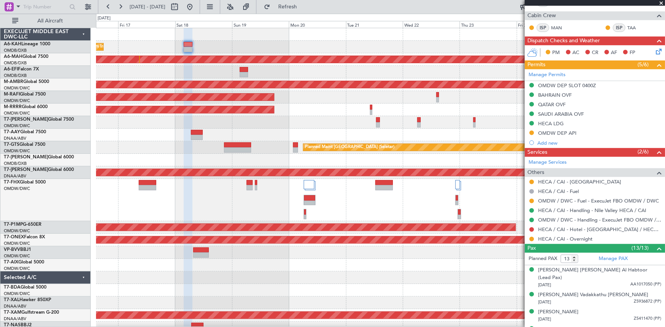
click at [471, 50] on div "Planned Maint Dubai (Al Maktoum Intl)" at bounding box center [380, 47] width 569 height 13
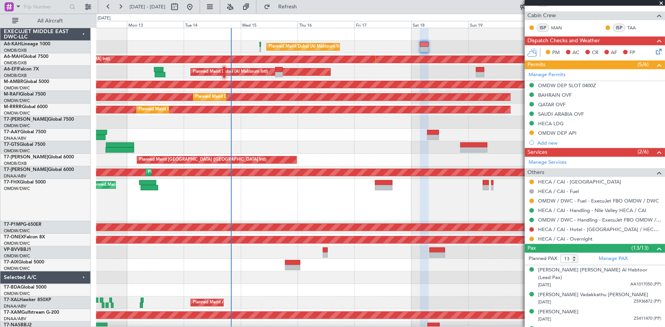
click at [461, 53] on div "Planned Maint Dubai (Al Maktoum Intl)" at bounding box center [380, 47] width 569 height 13
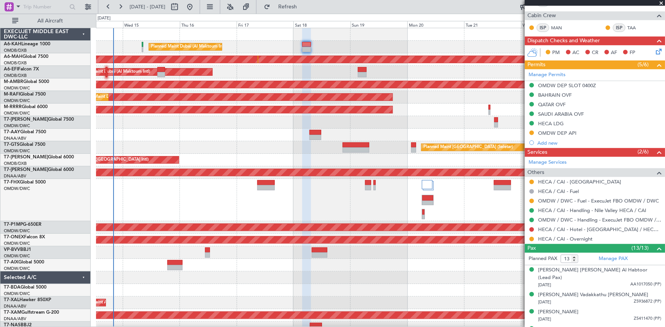
click at [301, 69] on div "Planned Maint Dubai (Al Maktoum Intl)" at bounding box center [380, 72] width 569 height 13
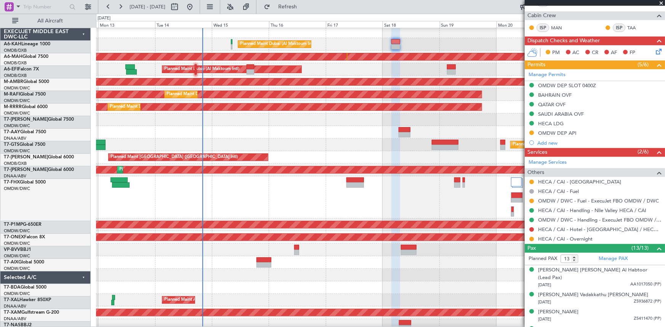
scroll to position [3, 0]
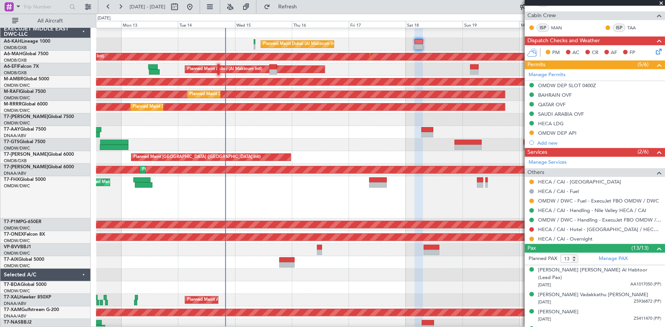
click at [362, 67] on div "Planned Maint Dubai (Al Maktoum Intl) AOG Maint Dubai (Al Maktoum Intl)" at bounding box center [380, 69] width 569 height 13
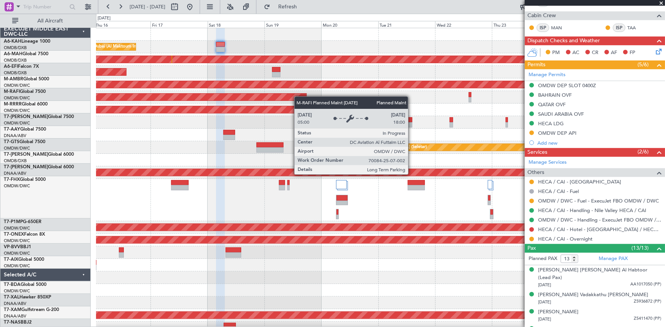
scroll to position [0, 0]
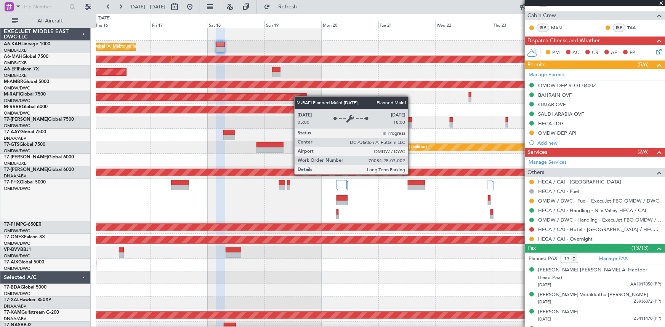
click at [210, 93] on div "Planned Maint Dubai (Al Maktoum Intl) Unplanned Maint Dubai (Dubai Intl) Planne…" at bounding box center [380, 181] width 569 height 307
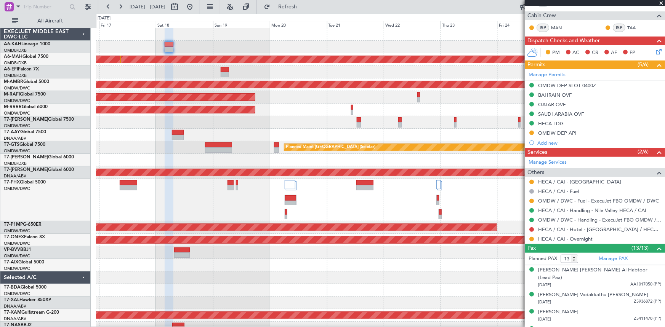
click at [379, 120] on div at bounding box center [380, 122] width 569 height 13
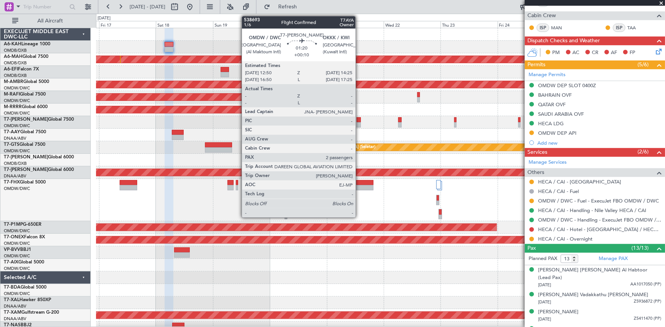
click at [359, 119] on div at bounding box center [359, 119] width 4 height 5
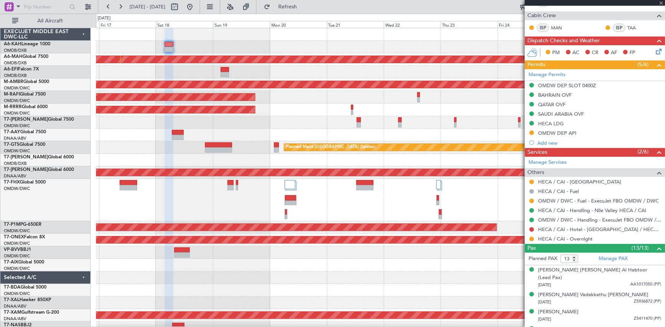
type input "+00:10"
type input "2"
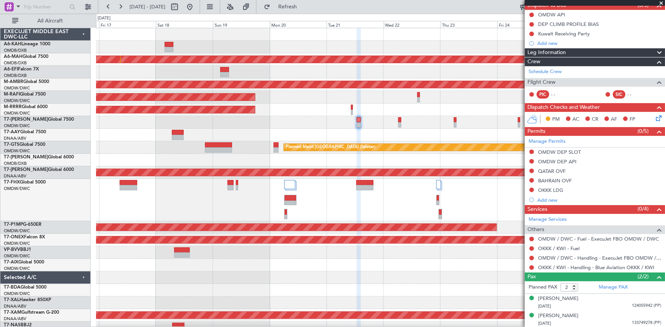
scroll to position [7, 0]
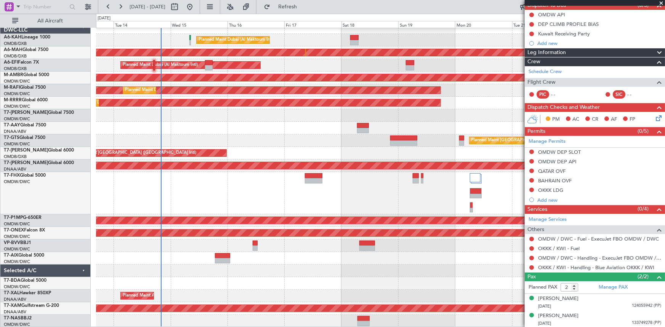
click at [400, 120] on div "Planned Maint Dubai (Al Maktoum Intl) Unplanned Maint Dubai (Dubai Intl) Planne…" at bounding box center [380, 174] width 569 height 307
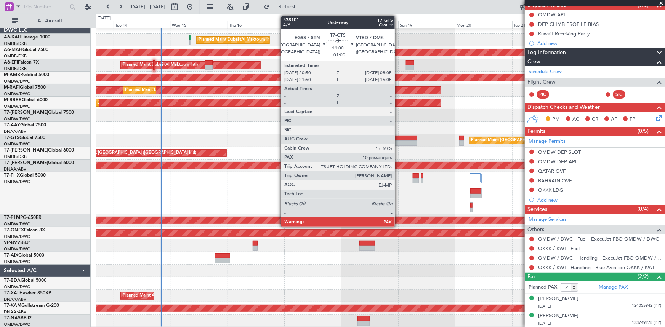
click at [398, 138] on div at bounding box center [403, 138] width 27 height 5
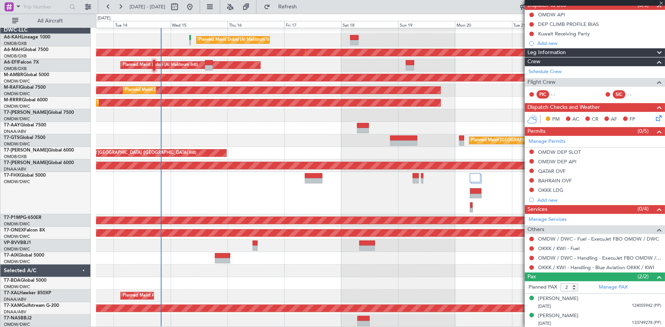
type input "+01:00"
type input "10"
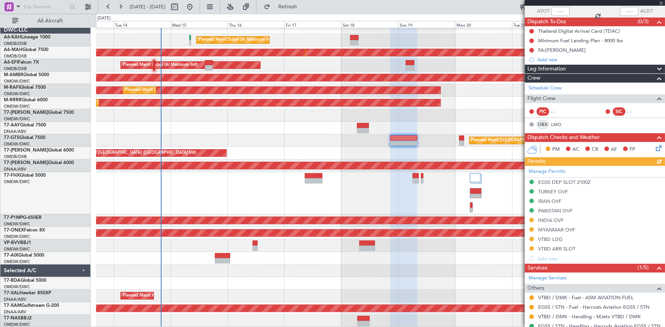
scroll to position [104, 0]
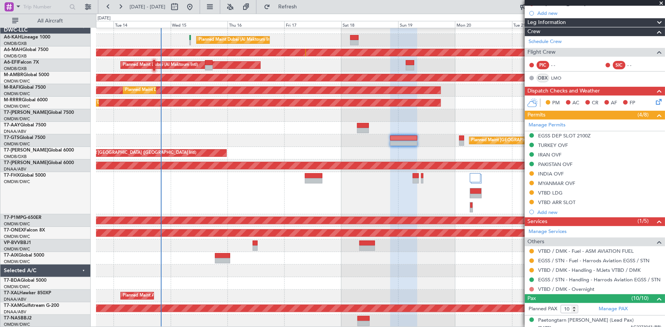
click at [531, 289] on button at bounding box center [532, 289] width 5 height 5
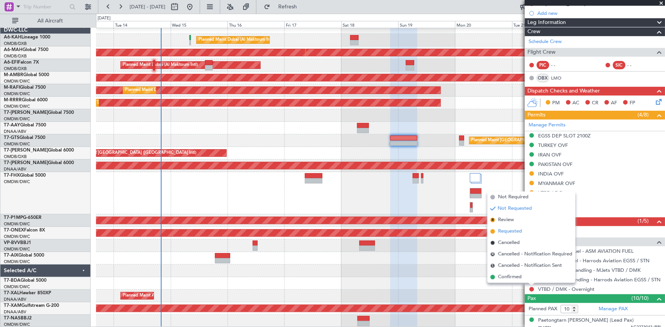
click at [512, 233] on span "Requested" at bounding box center [510, 232] width 24 height 8
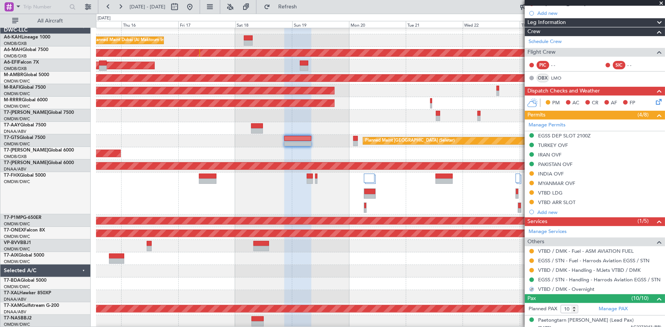
scroll to position [6, 0]
click at [335, 148] on div "Planned Maint [GEOGRAPHIC_DATA] ([GEOGRAPHIC_DATA] Intl)" at bounding box center [380, 154] width 569 height 13
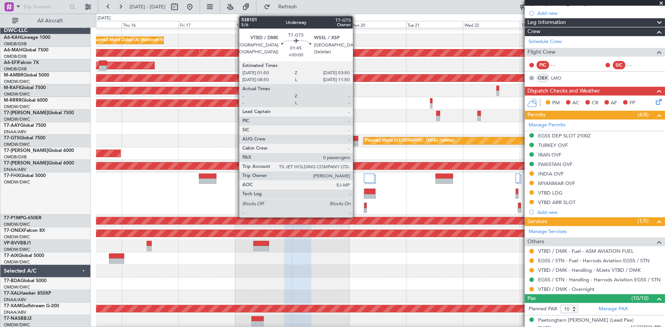
click at [356, 140] on div at bounding box center [355, 138] width 5 height 5
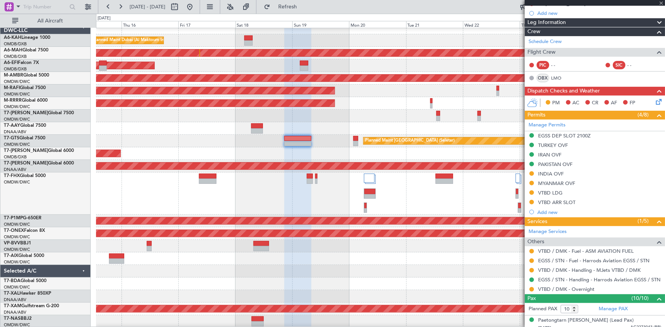
type input "0"
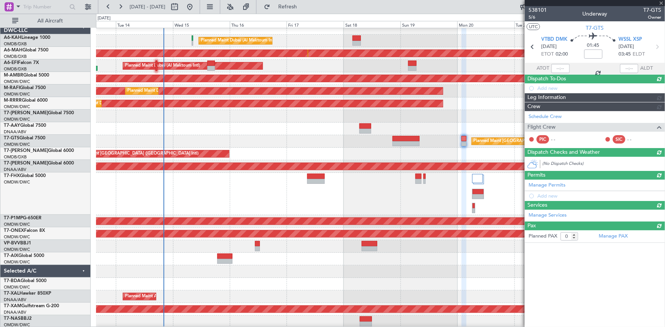
scroll to position [6, 0]
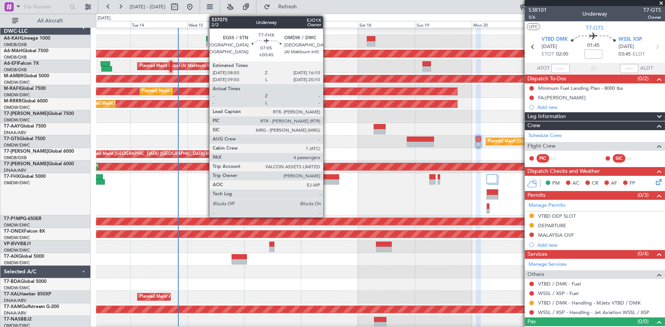
click at [327, 180] on div at bounding box center [331, 182] width 18 height 5
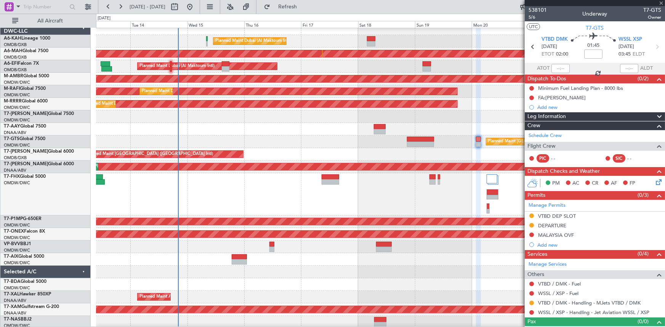
type input "+00:45"
type input "4"
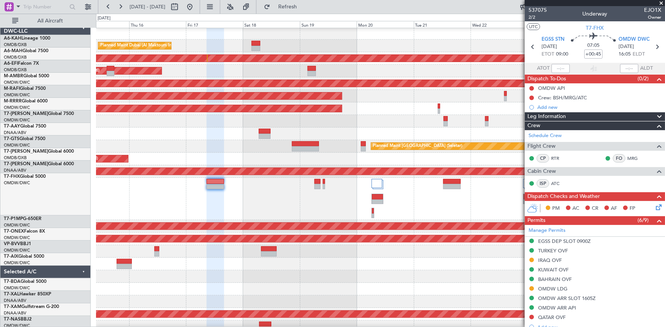
scroll to position [1, 0]
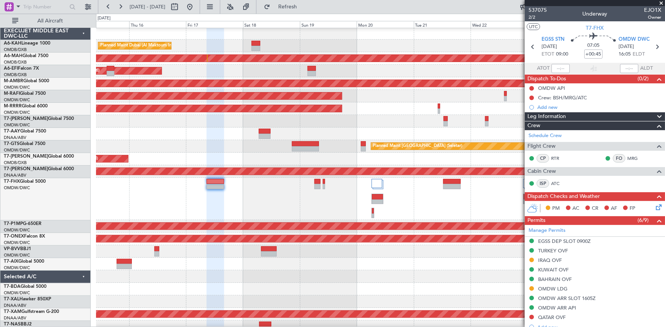
click at [326, 197] on div at bounding box center [380, 199] width 569 height 42
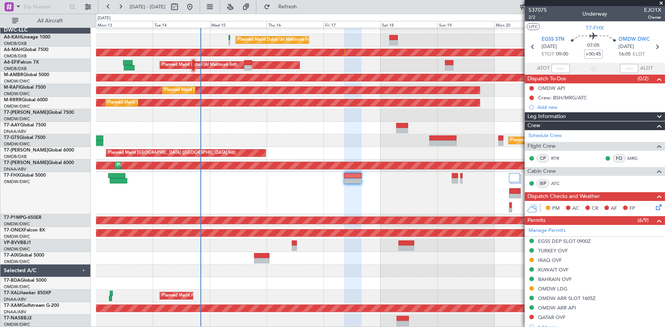
click at [311, 181] on div "Planned Maint Dubai (Al Maktoum Intl)" at bounding box center [380, 193] width 569 height 42
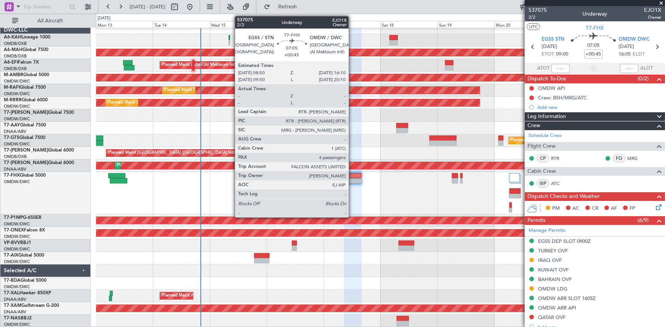
click at [352, 177] on div at bounding box center [353, 175] width 18 height 5
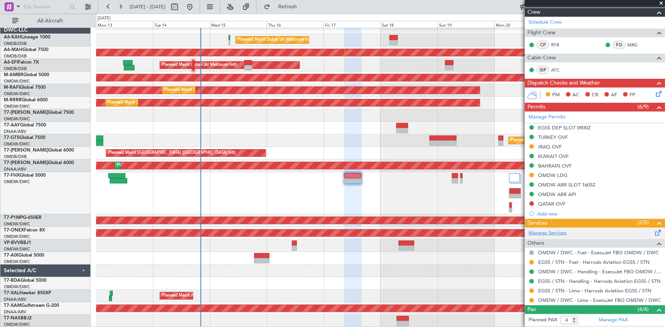
scroll to position [138, 0]
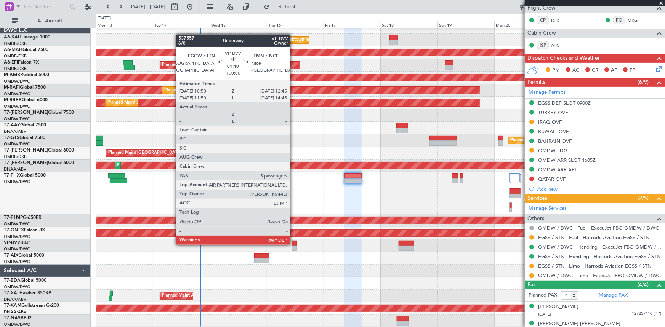
click at [294, 244] on div at bounding box center [294, 243] width 5 height 5
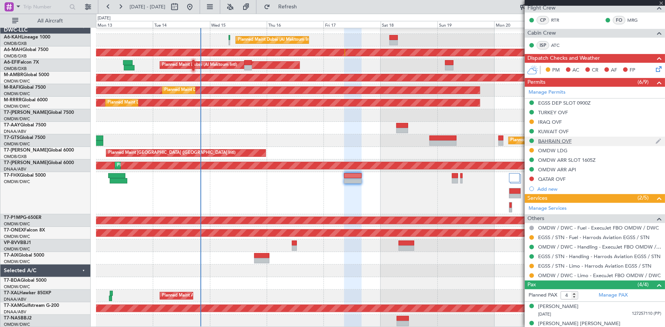
type input "5"
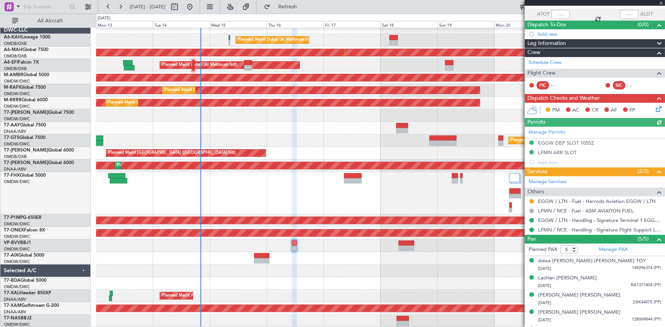
scroll to position [68, 0]
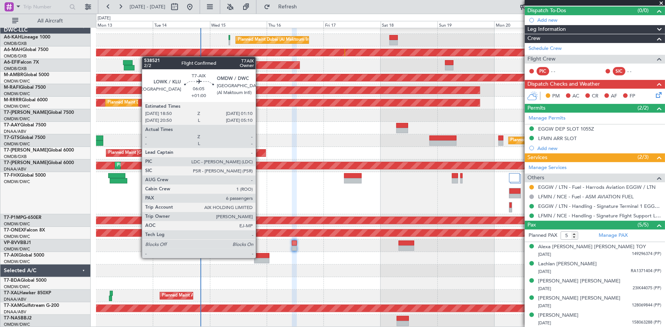
click at [259, 258] on div at bounding box center [261, 256] width 15 height 5
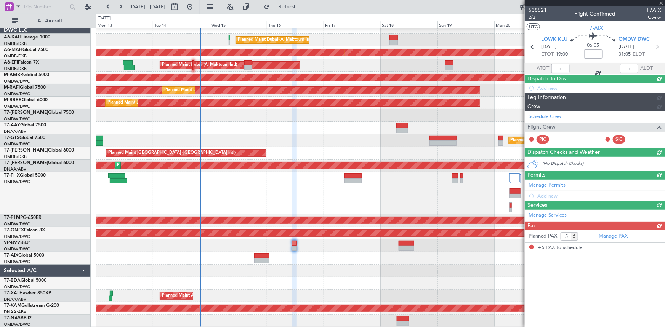
type input "+01:00"
type input "6"
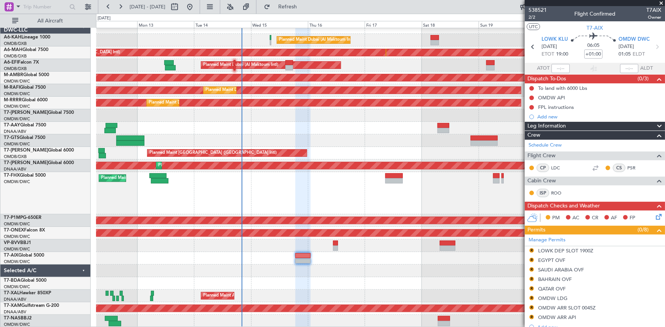
click at [268, 268] on div at bounding box center [380, 271] width 569 height 13
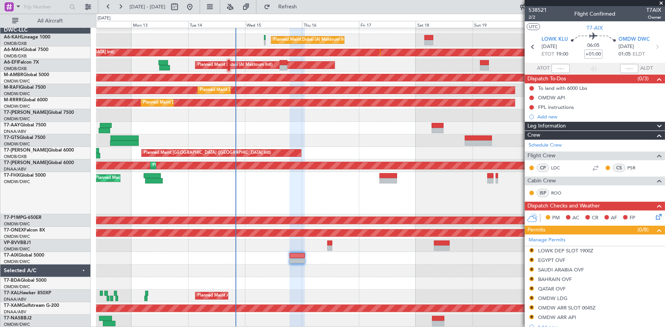
click at [252, 242] on div "Planned Maint Dubai (Al Maktoum Intl) Unplanned Maint Dubai (Dubai Intl) Planne…" at bounding box center [380, 174] width 569 height 307
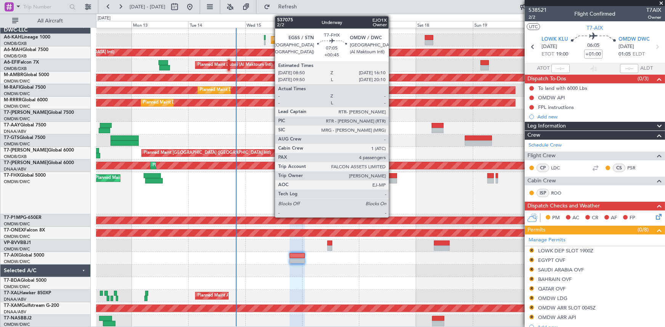
click at [392, 176] on div at bounding box center [389, 175] width 18 height 5
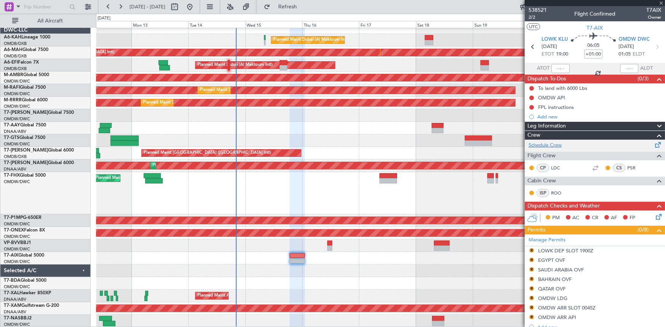
scroll to position [138, 0]
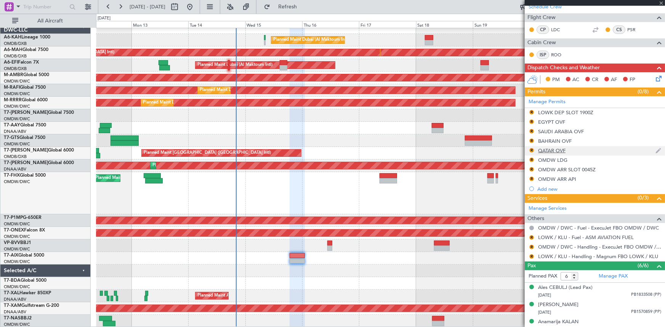
type input "+00:45"
type input "4"
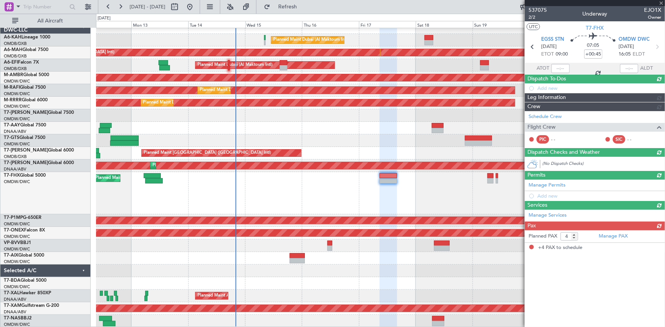
scroll to position [0, 0]
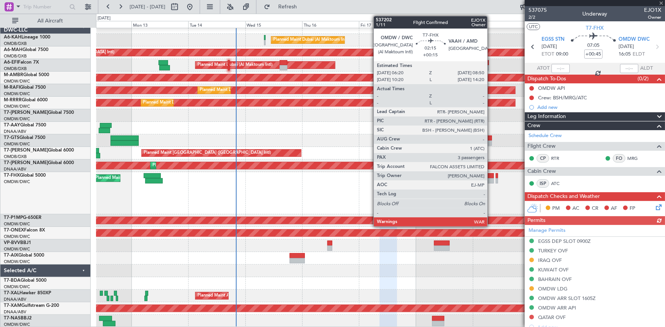
click at [491, 175] on div at bounding box center [491, 175] width 6 height 5
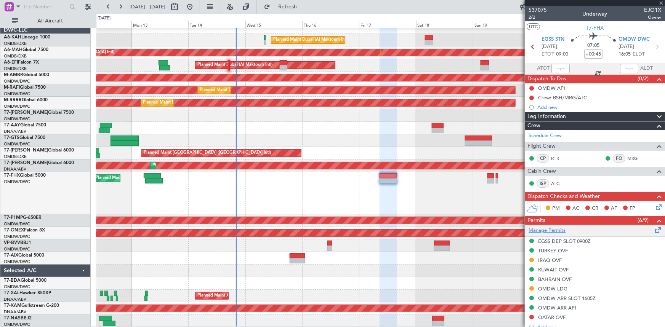
scroll to position [104, 0]
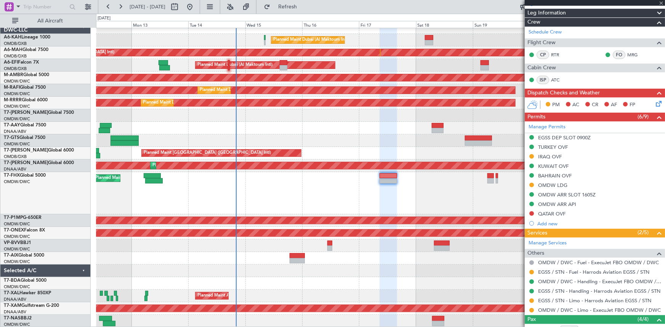
type input "+00:15"
type input "3"
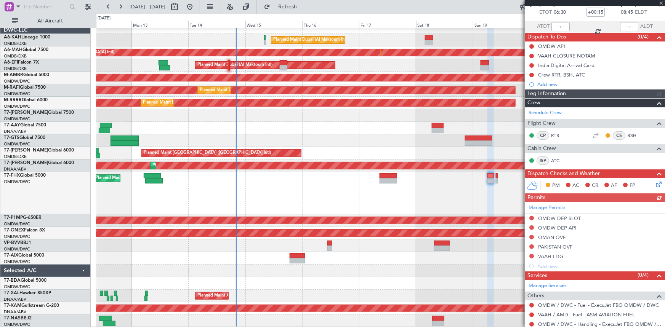
scroll to position [126, 0]
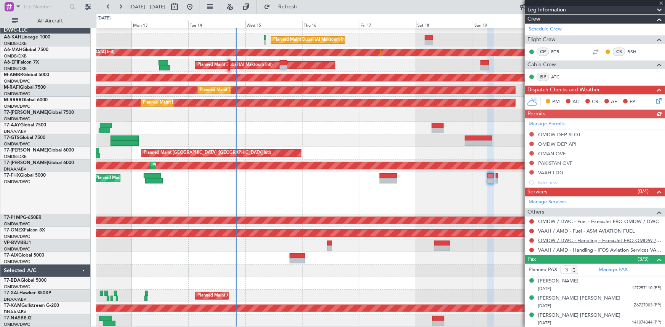
click at [582, 239] on link "OMDW / DWC - Handling - ExecuJet FBO OMDW / DWC" at bounding box center [599, 241] width 123 height 6
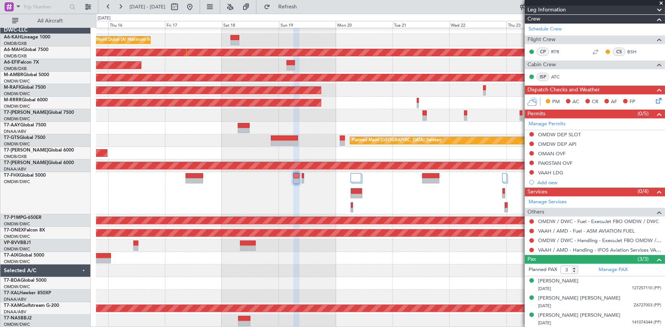
click at [292, 186] on div at bounding box center [380, 193] width 569 height 42
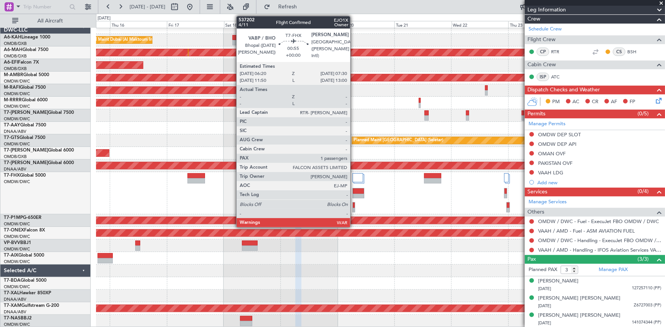
click at [354, 207] on div at bounding box center [354, 205] width 2 height 5
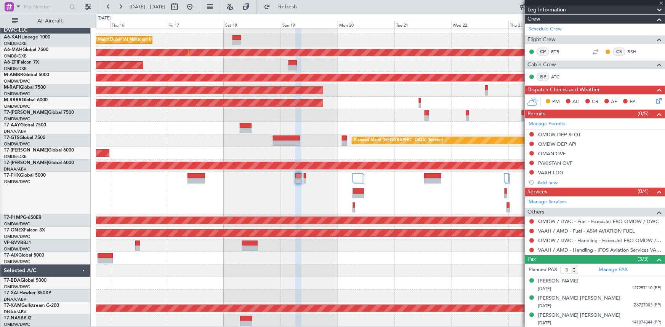
type input "1"
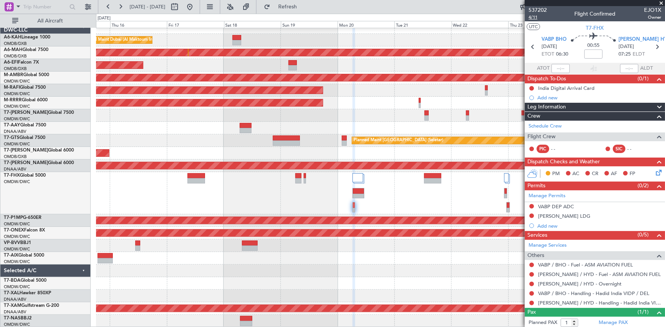
click at [537, 18] on span "4/11" at bounding box center [538, 17] width 18 height 6
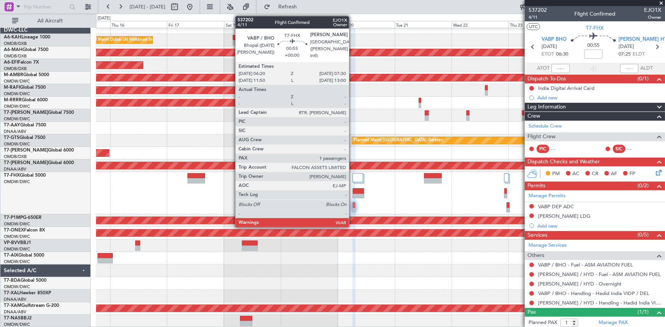
click at [353, 206] on div at bounding box center [354, 205] width 2 height 5
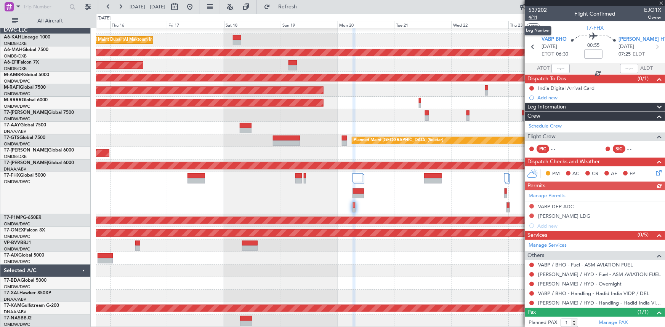
click at [532, 17] on span "4/11" at bounding box center [538, 17] width 18 height 6
click at [652, 46] on icon at bounding box center [657, 47] width 10 height 10
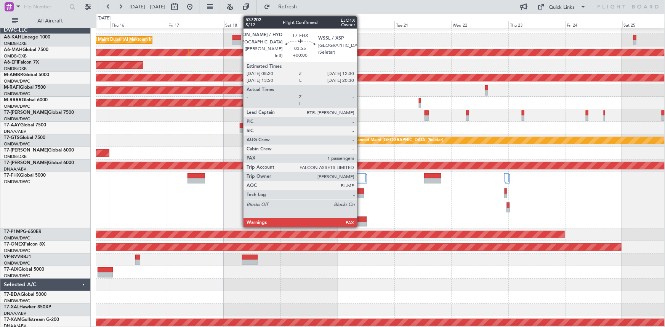
click at [361, 222] on div at bounding box center [362, 224] width 9 height 5
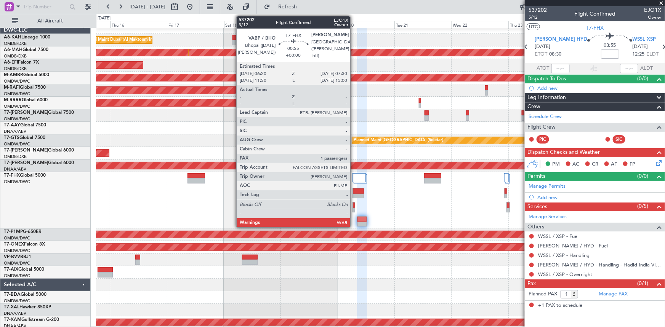
click at [354, 206] on div at bounding box center [354, 205] width 2 height 5
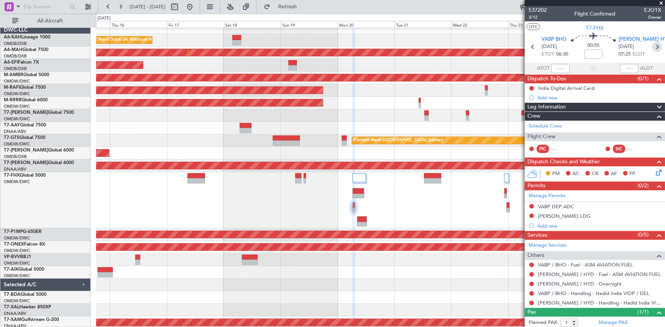
click at [655, 47] on icon at bounding box center [657, 47] width 10 height 10
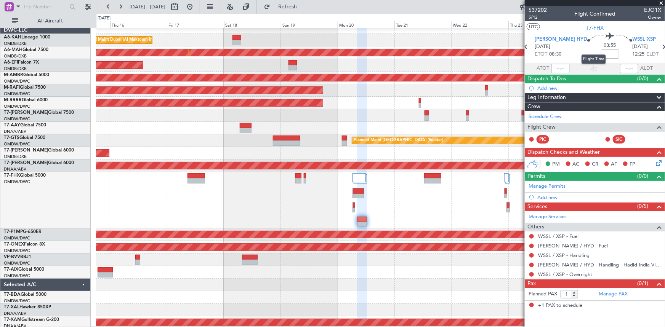
click at [594, 51] on mat-tooltip-component "Flight Time" at bounding box center [593, 59] width 35 height 20
click at [601, 53] on input at bounding box center [610, 54] width 18 height 9
type input "+00:05"
click at [540, 235] on link "WSSL / XSP - Fuel" at bounding box center [558, 236] width 40 height 6
click at [545, 245] on link "VOHS / HYD - Fuel" at bounding box center [573, 246] width 70 height 6
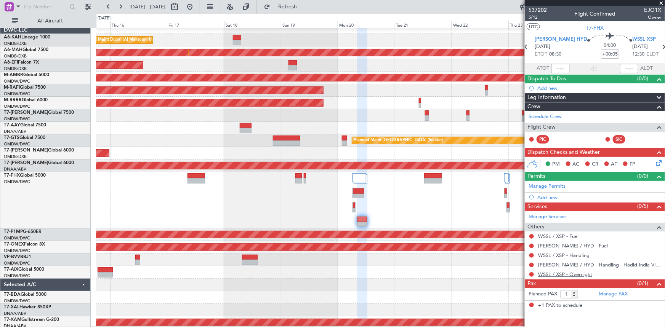
click at [559, 273] on link "WSSL / XSP - Overnight" at bounding box center [565, 274] width 54 height 6
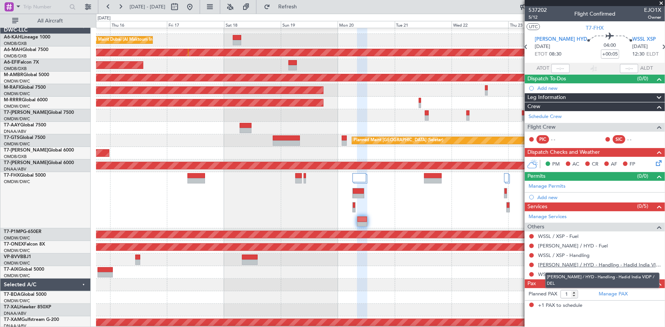
click at [593, 263] on link "VOHS / HYD - Handling - Hadid India VIDP / DEL" at bounding box center [599, 265] width 123 height 6
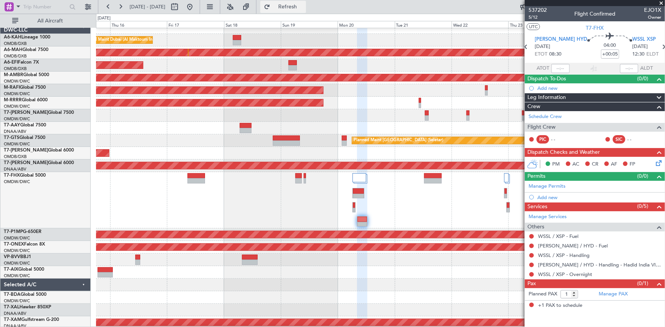
click at [304, 4] on span "Refresh" at bounding box center [288, 6] width 32 height 5
click at [560, 255] on link "WSSL / XSP - Handling" at bounding box center [563, 255] width 51 height 6
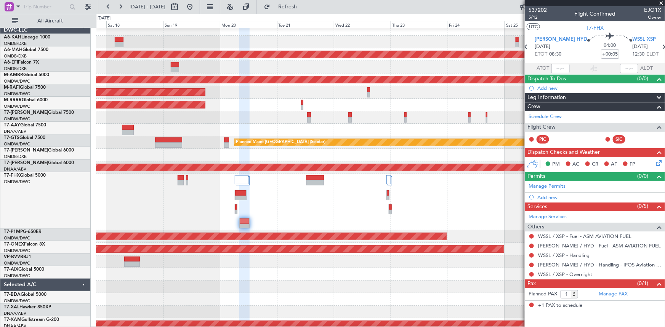
scroll to position [5, 0]
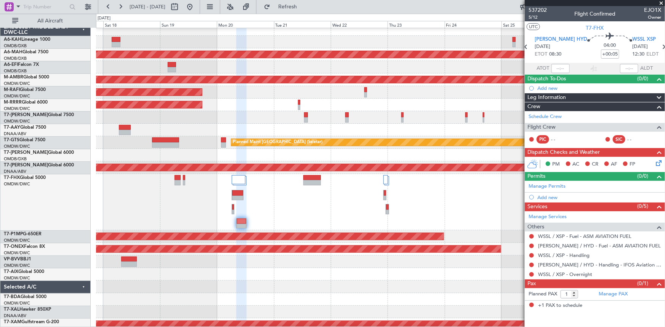
click at [319, 202] on div at bounding box center [380, 202] width 569 height 56
drag, startPoint x: 301, startPoint y: 1, endPoint x: 330, endPoint y: 12, distance: 31.0
click at [302, 1] on button "Refresh" at bounding box center [283, 7] width 46 height 12
click at [572, 275] on link "WSSL / XSP - Overnight" at bounding box center [565, 274] width 54 height 6
click at [302, 10] on button "Refresh" at bounding box center [283, 7] width 46 height 12
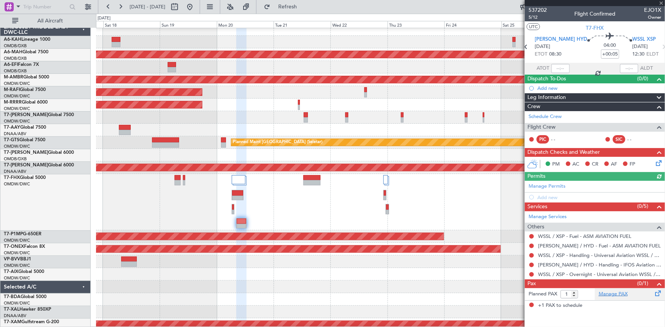
click at [610, 294] on link "Manage PAX" at bounding box center [613, 295] width 29 height 8
click at [660, 43] on icon at bounding box center [664, 47] width 10 height 10
click at [659, 45] on icon at bounding box center [664, 47] width 10 height 10
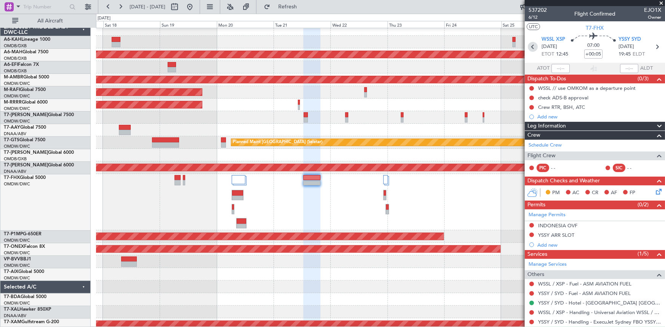
click at [531, 48] on icon at bounding box center [533, 47] width 10 height 10
type input "1"
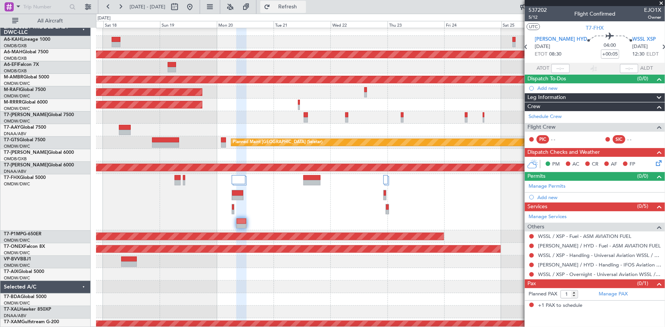
click at [305, 10] on button "Refresh" at bounding box center [283, 7] width 46 height 12
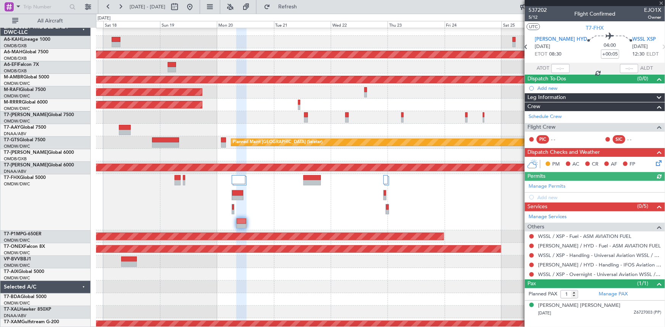
click at [551, 182] on div "Manage Permits Add new" at bounding box center [595, 191] width 140 height 21
click at [550, 185] on link "Manage Permits" at bounding box center [547, 187] width 37 height 8
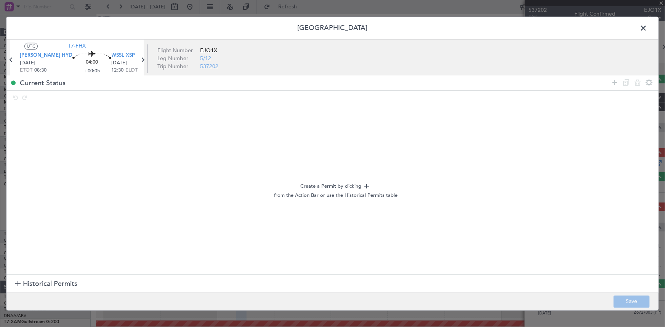
click at [34, 284] on span "Historical Permits" at bounding box center [50, 284] width 55 height 10
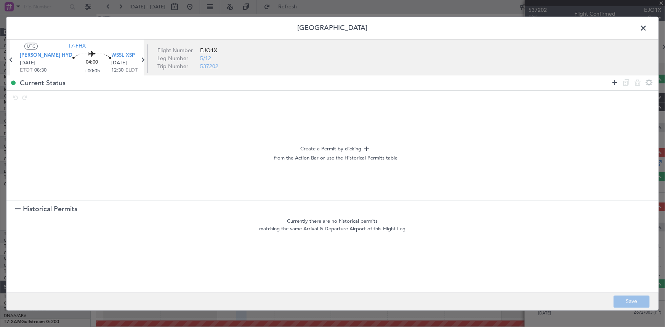
click at [615, 79] on icon at bounding box center [614, 82] width 9 height 9
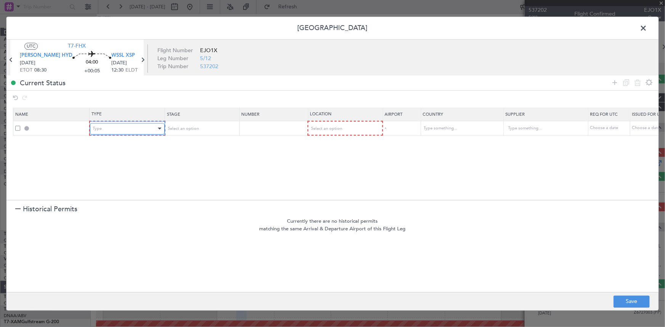
click at [119, 125] on div "Type" at bounding box center [124, 128] width 63 height 11
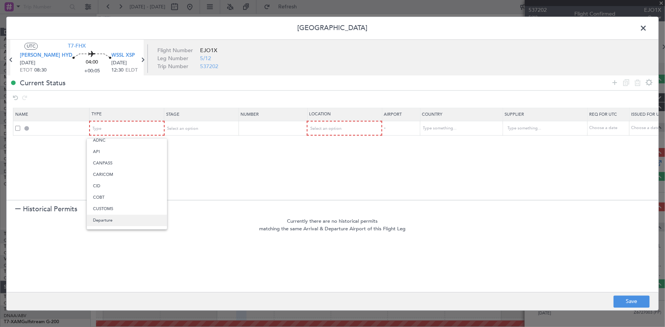
click at [114, 219] on span "Departure" at bounding box center [127, 220] width 68 height 11
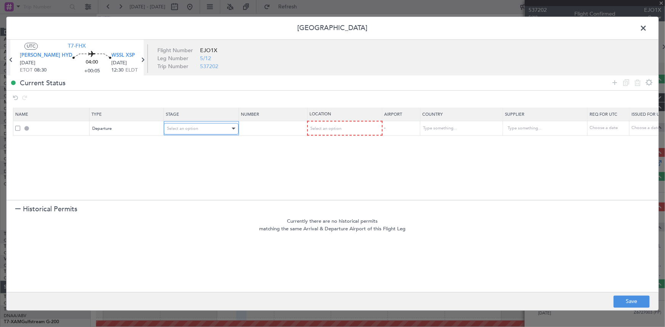
click at [199, 130] on div "Select an option" at bounding box center [198, 128] width 63 height 11
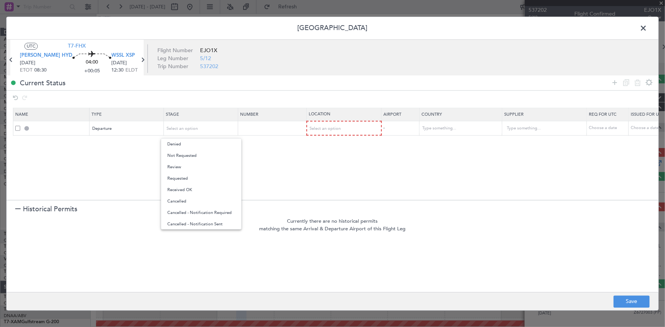
drag, startPoint x: 208, startPoint y: 153, endPoint x: 347, endPoint y: 138, distance: 140.3
click at [214, 153] on span "Not Requested" at bounding box center [201, 155] width 68 height 11
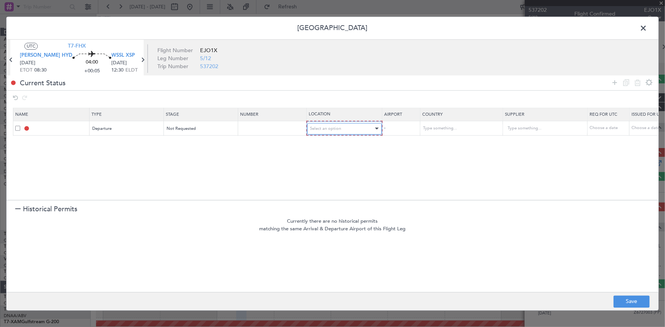
click at [344, 126] on div "Select an option" at bounding box center [341, 128] width 63 height 11
click at [330, 145] on span "Departure" at bounding box center [344, 144] width 68 height 11
click at [613, 81] on icon at bounding box center [614, 82] width 9 height 9
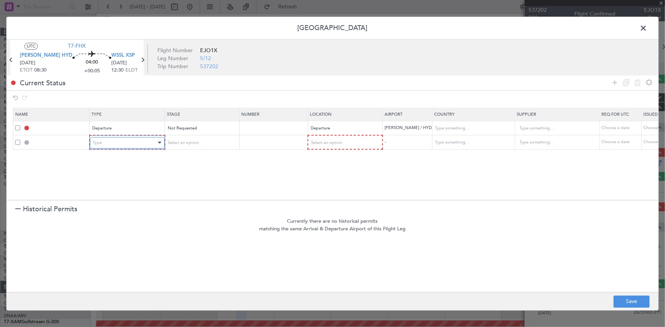
click at [103, 145] on div "Type" at bounding box center [124, 142] width 63 height 11
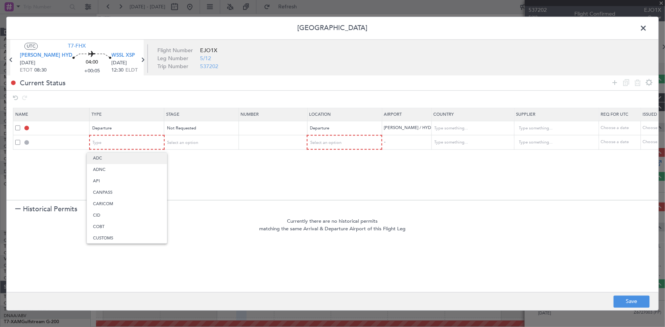
click at [103, 159] on span "ADC" at bounding box center [127, 158] width 68 height 11
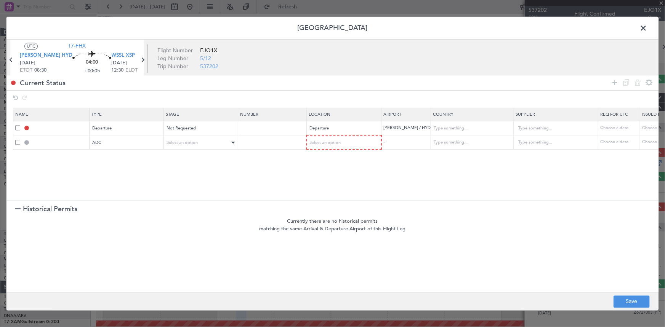
click at [199, 137] on div "Select an option" at bounding box center [201, 142] width 74 height 11
click at [214, 143] on div "Select an option" at bounding box center [198, 142] width 63 height 11
click at [335, 148] on div at bounding box center [332, 163] width 665 height 327
click at [332, 141] on span "Select an option" at bounding box center [325, 143] width 31 height 6
click at [323, 159] on span "Departure" at bounding box center [344, 158] width 68 height 11
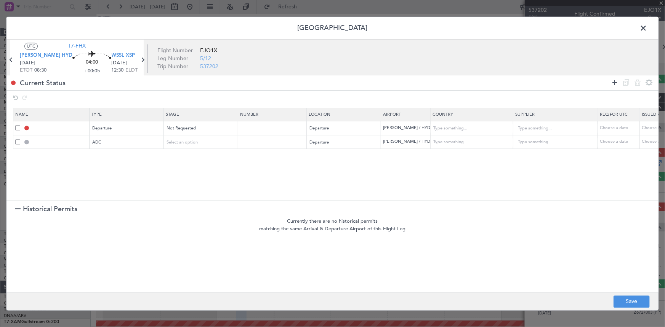
click at [616, 81] on icon at bounding box center [614, 82] width 9 height 9
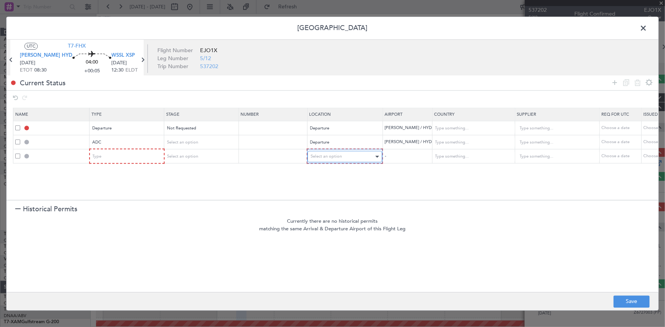
click at [349, 160] on div "Select an option" at bounding box center [342, 156] width 63 height 11
click at [329, 220] on span "Enroute" at bounding box center [345, 217] width 68 height 11
click at [435, 154] on input "text" at bounding box center [469, 156] width 69 height 11
click at [435, 166] on span "Malaysia" at bounding box center [461, 168] width 71 height 11
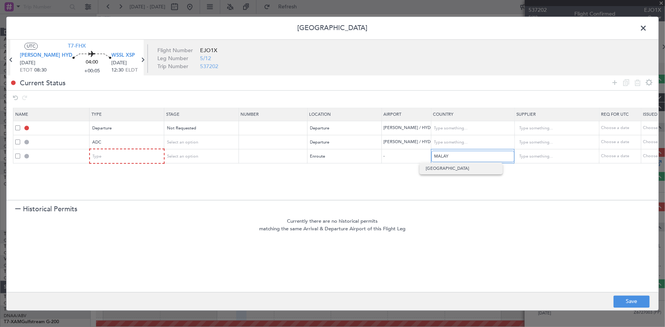
type input "Malaysia"
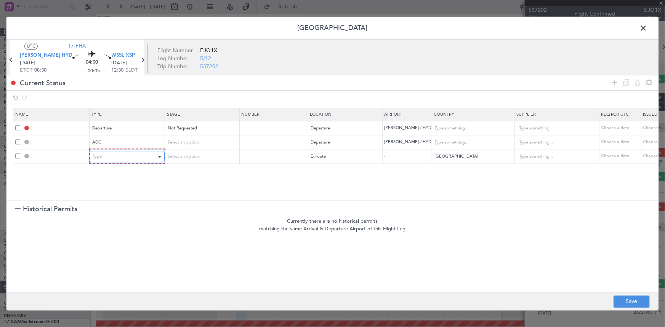
click at [98, 156] on span "Type" at bounding box center [97, 157] width 9 height 6
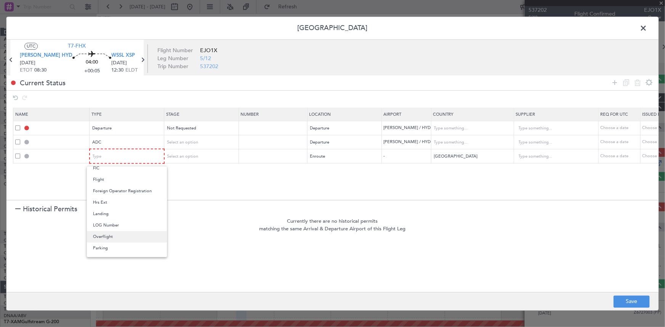
click at [106, 236] on span "Overflight" at bounding box center [127, 236] width 68 height 11
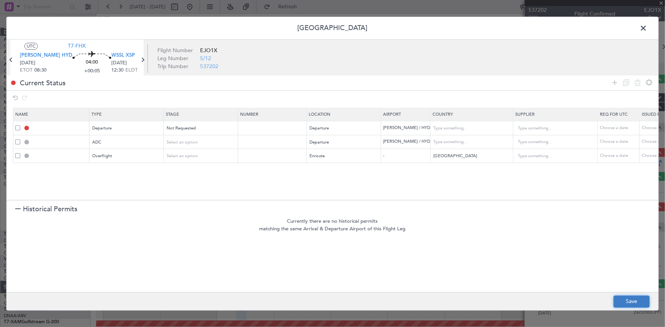
click at [623, 306] on button "Save" at bounding box center [632, 302] width 36 height 12
type input "DEPARTURE"
type input "India"
type input "NNN"
type input "3"
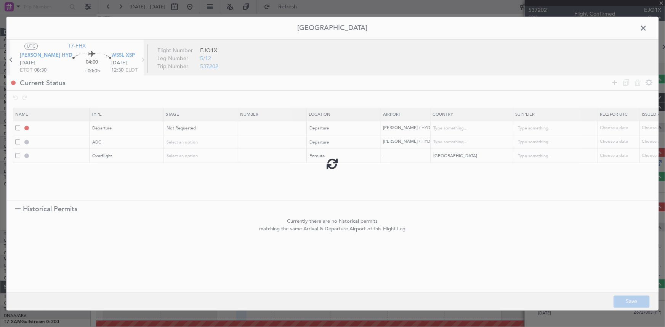
type input "VOHS DEP ADC"
type input "India"
type input "NNN"
type input "3"
type input "MALAYSIA OVF"
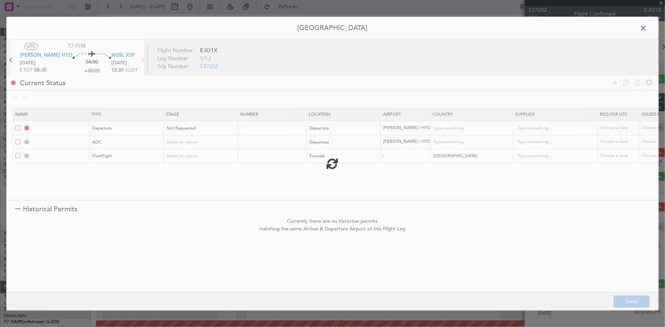
type input "NNN"
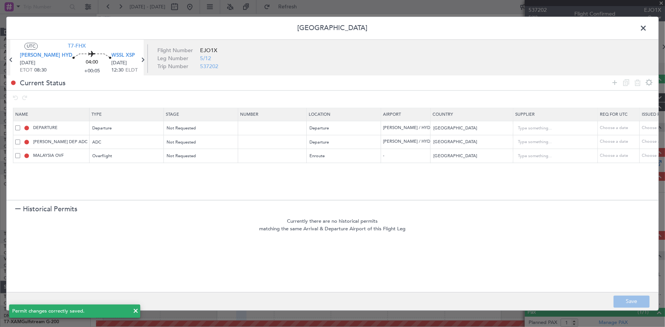
click at [647, 28] on span at bounding box center [647, 29] width 0 height 15
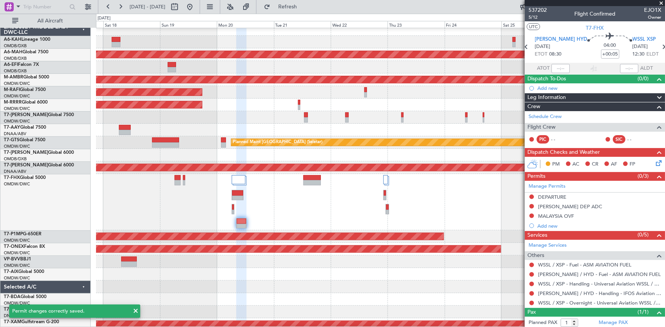
click at [291, 4] on button "Refresh" at bounding box center [283, 7] width 46 height 12
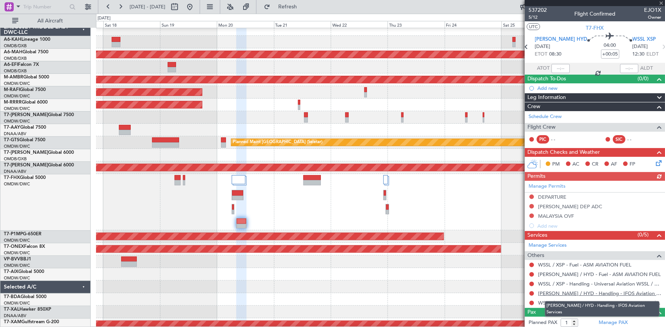
click at [561, 293] on link "VOHS / HYD - Handling - IFOS Aviation Services" at bounding box center [599, 294] width 123 height 6
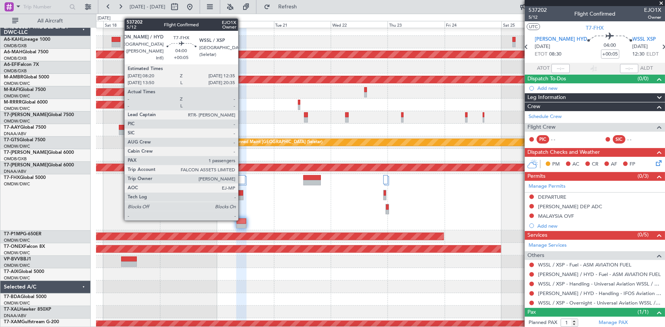
click at [242, 220] on div at bounding box center [242, 221] width 10 height 5
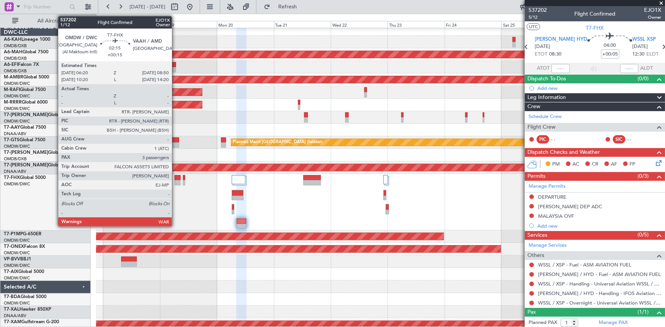
click at [175, 177] on div at bounding box center [178, 177] width 6 height 5
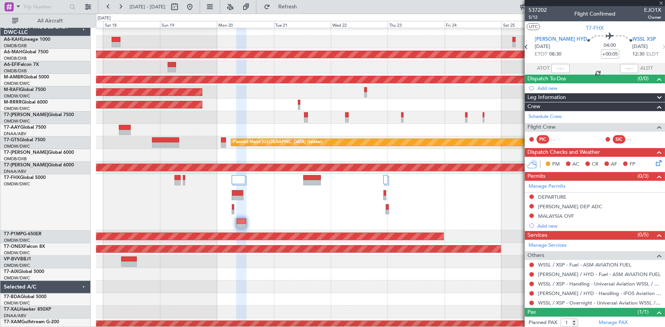
type input "+00:15"
type input "3"
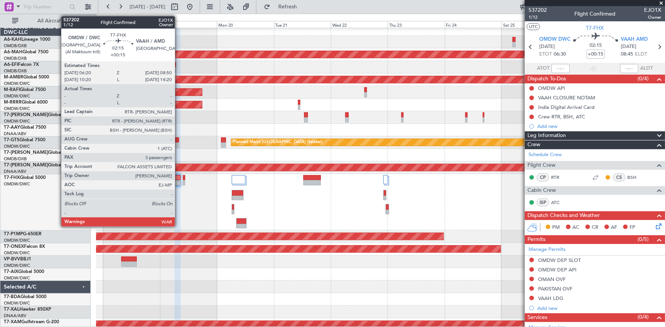
click at [178, 179] on div at bounding box center [178, 177] width 6 height 5
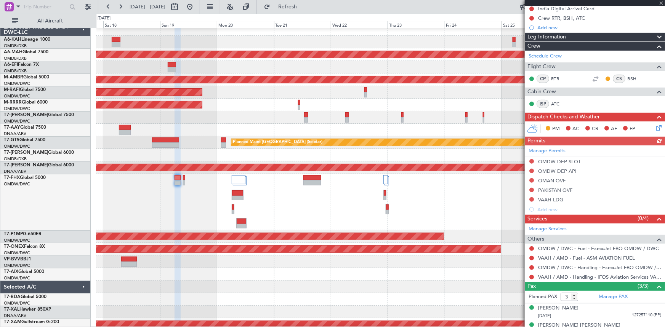
scroll to position [126, 0]
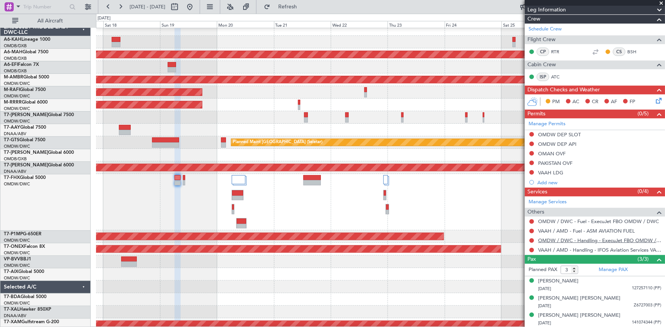
click at [565, 239] on link "OMDW / DWC - Handling - ExecuJet FBO OMDW / DWC" at bounding box center [599, 241] width 123 height 6
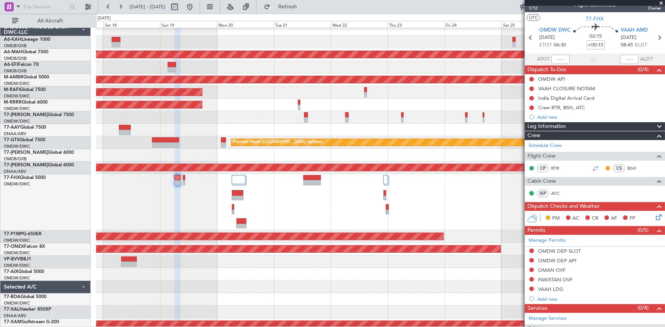
scroll to position [0, 0]
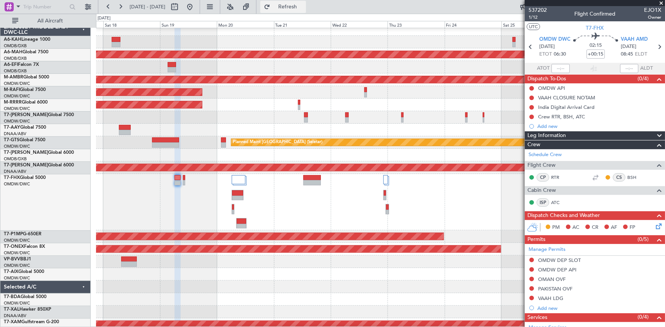
click at [304, 6] on span "Refresh" at bounding box center [288, 6] width 32 height 5
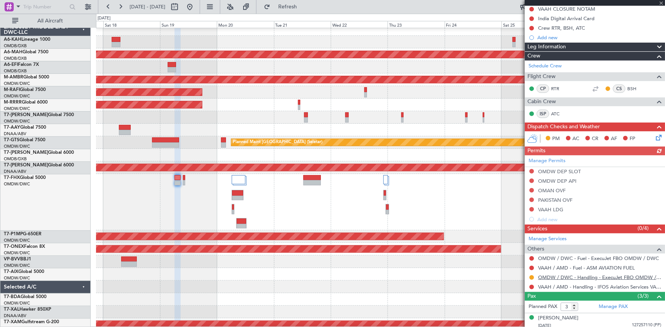
scroll to position [104, 0]
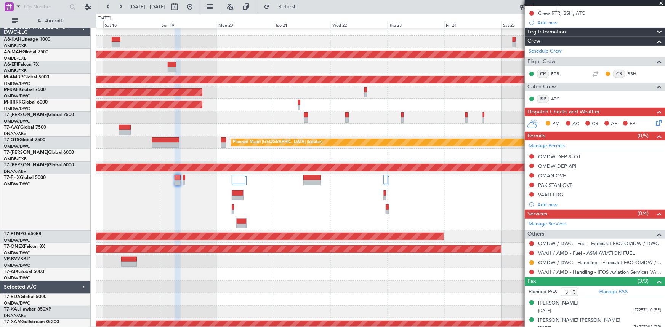
click at [531, 155] on button at bounding box center [532, 156] width 5 height 5
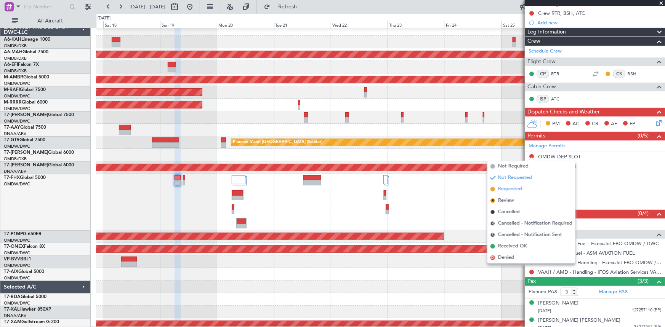
click at [513, 190] on span "Requested" at bounding box center [510, 190] width 24 height 8
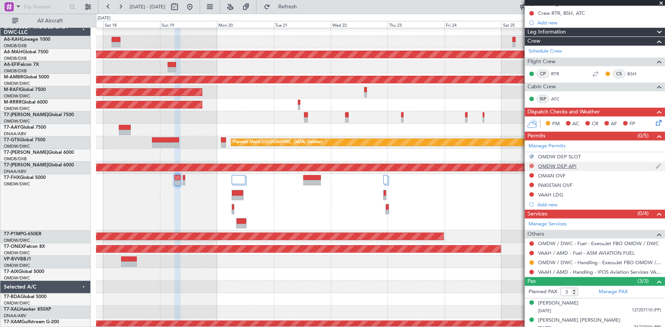
click at [533, 165] on button at bounding box center [532, 166] width 5 height 5
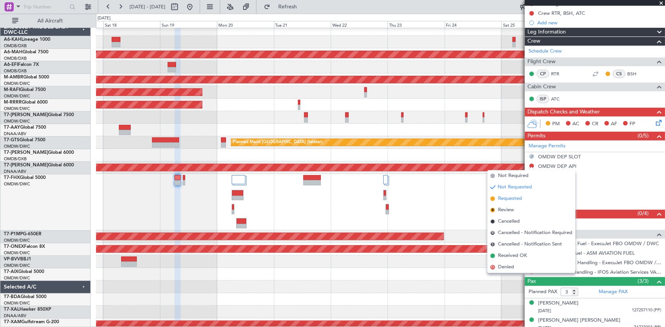
click at [513, 201] on span "Requested" at bounding box center [510, 199] width 24 height 8
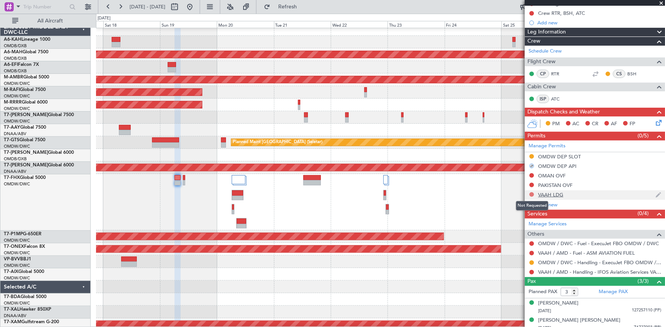
click at [533, 193] on button at bounding box center [532, 195] width 5 height 5
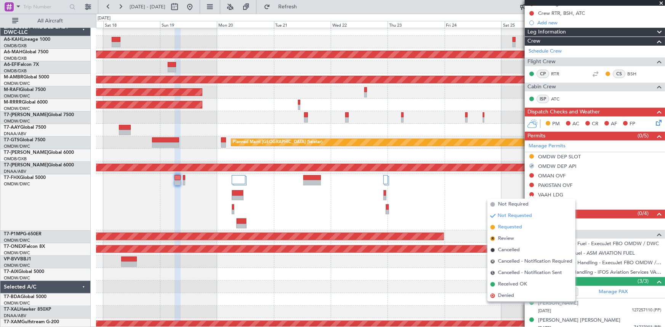
click at [513, 228] on span "Requested" at bounding box center [510, 228] width 24 height 8
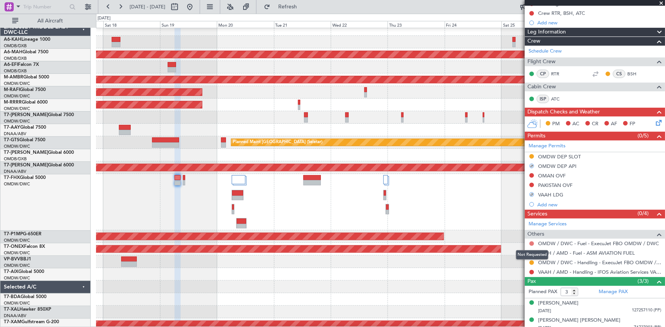
click at [533, 242] on button at bounding box center [532, 244] width 5 height 5
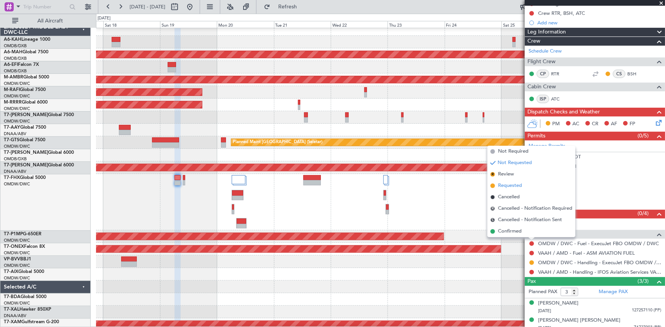
click at [506, 186] on span "Requested" at bounding box center [510, 186] width 24 height 8
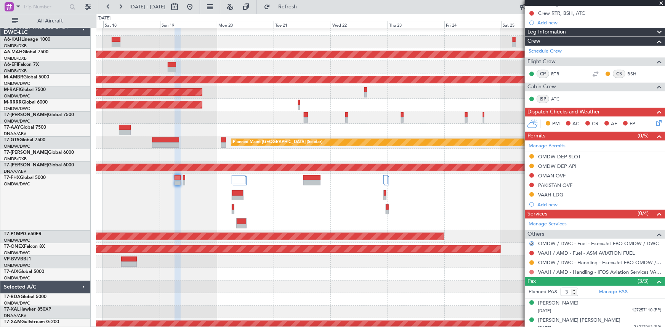
click at [531, 272] on button at bounding box center [532, 272] width 5 height 5
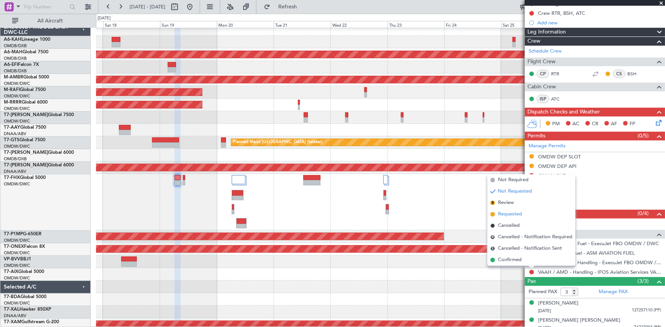
click at [510, 217] on span "Requested" at bounding box center [510, 215] width 24 height 8
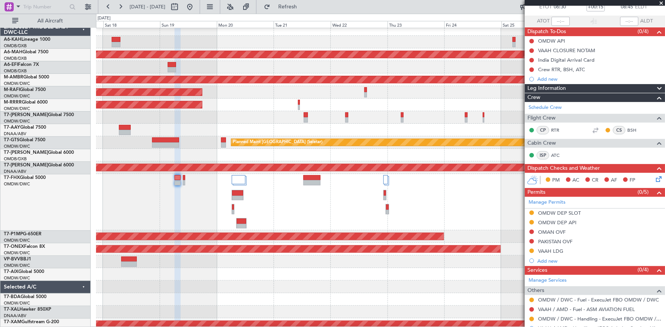
scroll to position [0, 0]
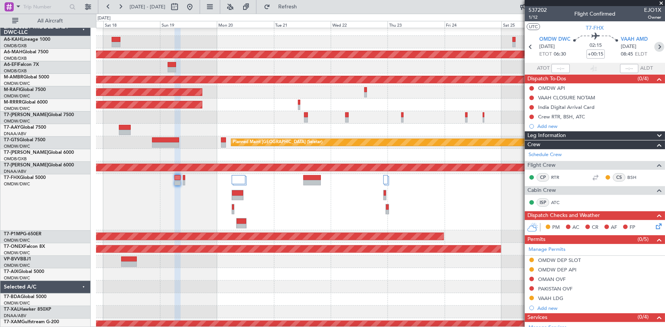
click at [655, 43] on icon at bounding box center [660, 47] width 10 height 10
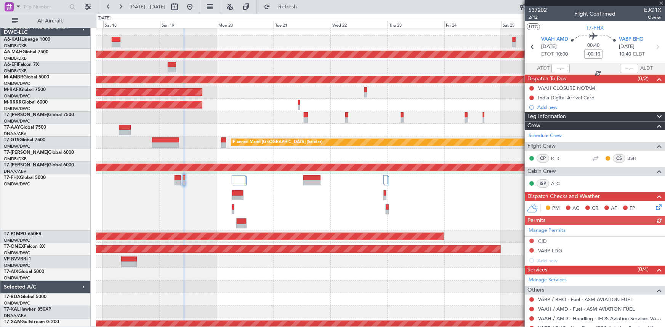
click at [530, 250] on div "Manage Permits CID VABP LDG Add new" at bounding box center [595, 245] width 140 height 40
click at [532, 250] on button at bounding box center [532, 251] width 5 height 5
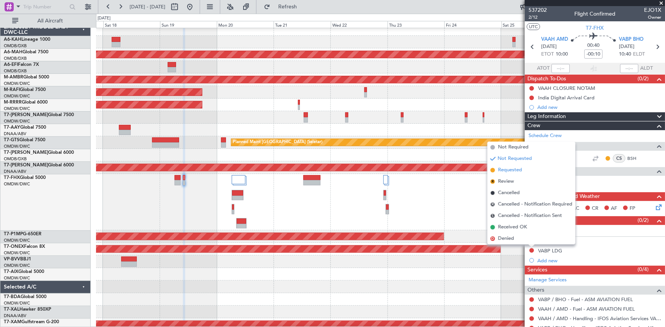
click at [513, 172] on span "Requested" at bounding box center [510, 171] width 24 height 8
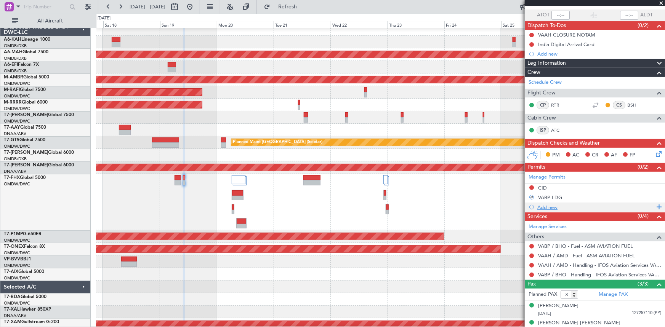
scroll to position [69, 0]
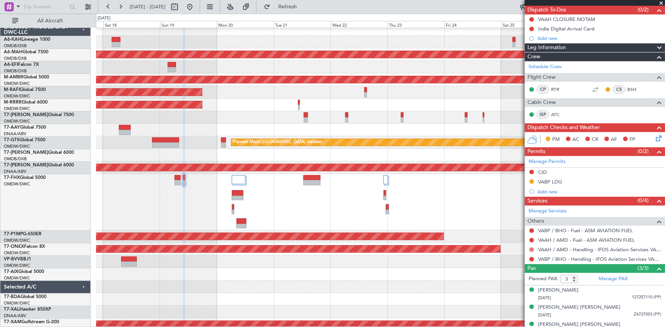
click at [531, 249] on button at bounding box center [532, 250] width 5 height 5
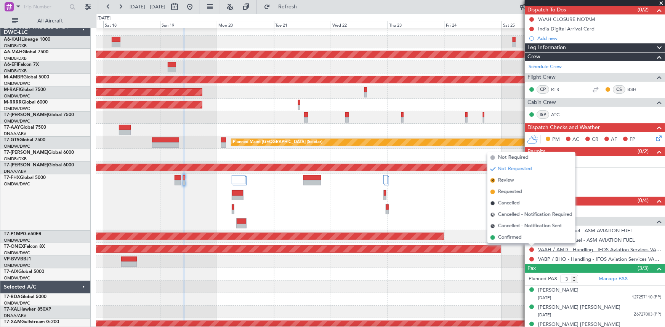
click at [508, 193] on span "Requested" at bounding box center [510, 192] width 24 height 8
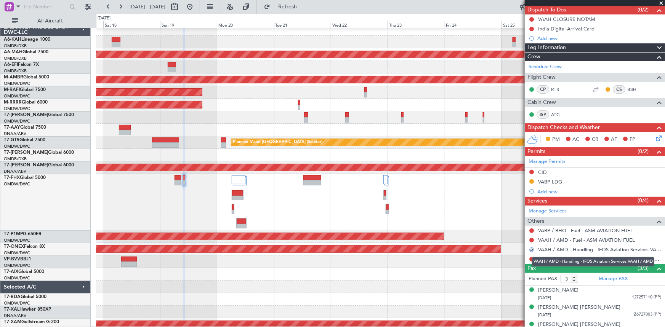
click at [532, 257] on mat-tooltip-component "VAAH / AMD - Handling - IFOS Aviation Services VAAH / AMD" at bounding box center [593, 262] width 133 height 20
click at [532, 257] on button at bounding box center [532, 259] width 5 height 5
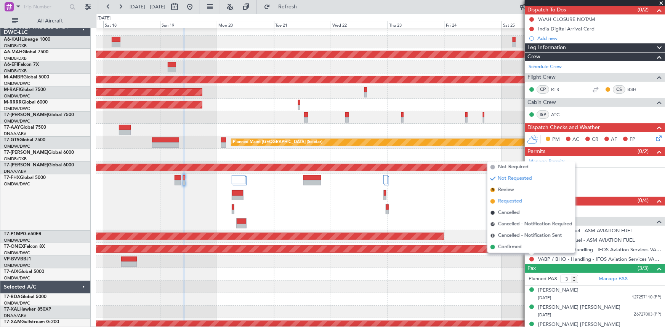
click at [507, 201] on span "Requested" at bounding box center [510, 202] width 24 height 8
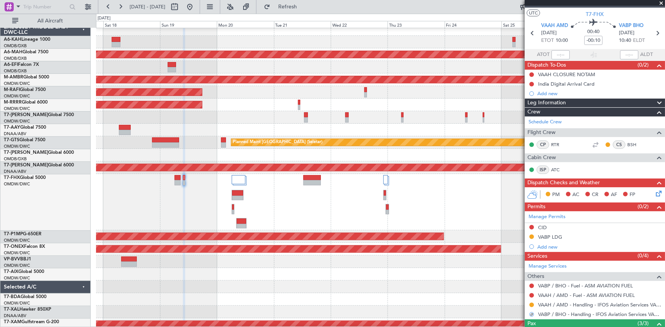
scroll to position [0, 0]
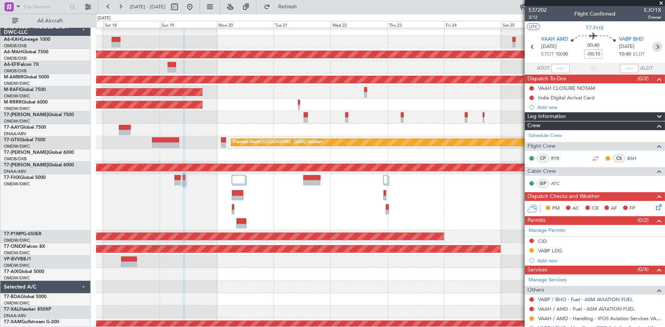
click at [654, 46] on icon at bounding box center [658, 47] width 10 height 10
type input "+00:20"
type input "1"
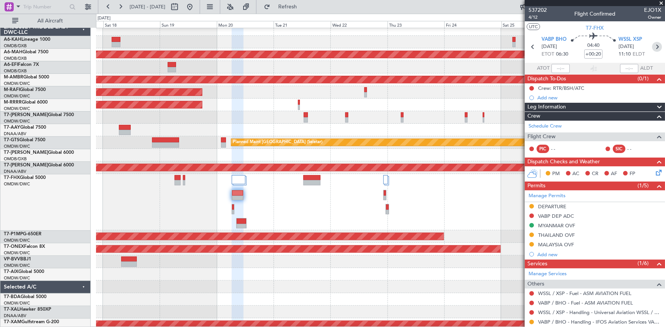
click at [654, 45] on icon at bounding box center [657, 47] width 10 height 10
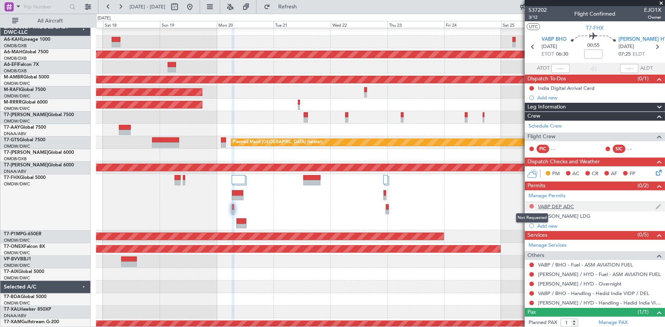
click at [532, 206] on button at bounding box center [532, 206] width 5 height 5
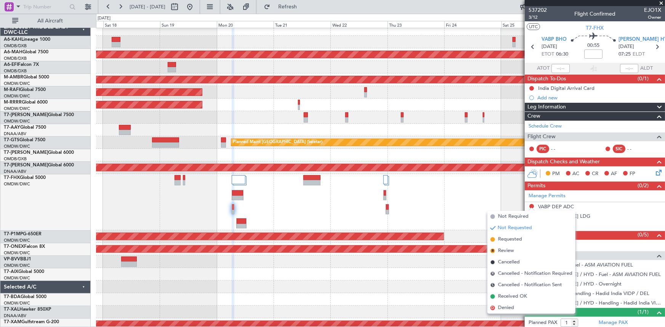
click at [483, 191] on div at bounding box center [380, 202] width 569 height 56
click at [489, 197] on div at bounding box center [380, 202] width 569 height 56
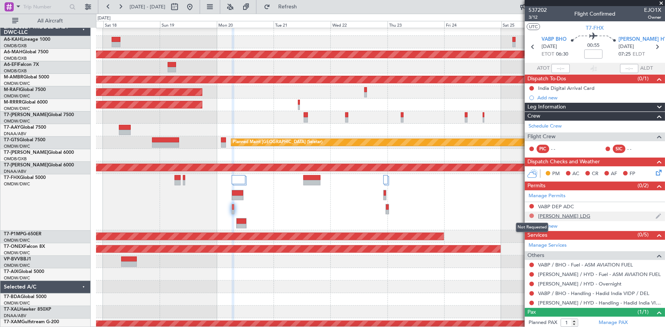
click at [532, 215] on button at bounding box center [532, 216] width 5 height 5
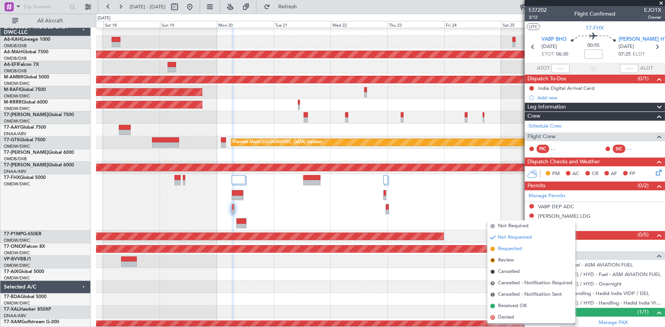
click at [515, 250] on span "Requested" at bounding box center [510, 250] width 24 height 8
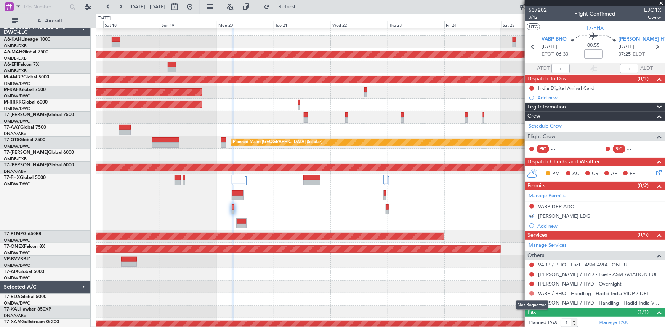
click at [534, 293] on button at bounding box center [532, 294] width 5 height 5
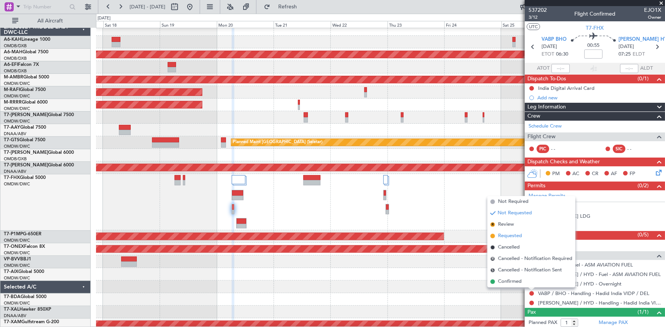
click at [511, 239] on span "Requested" at bounding box center [510, 237] width 24 height 8
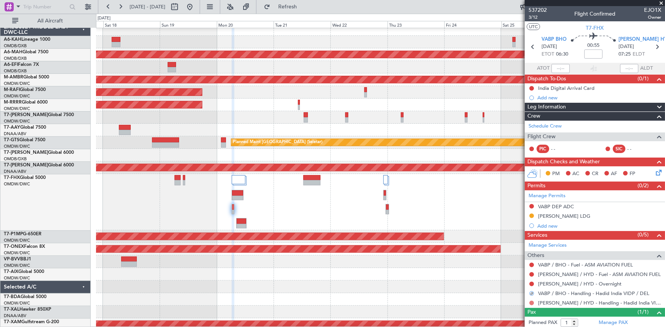
click at [532, 302] on button at bounding box center [532, 303] width 5 height 5
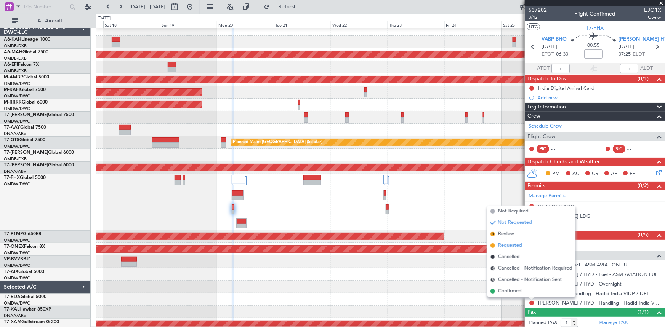
click at [509, 245] on span "Requested" at bounding box center [510, 246] width 24 height 8
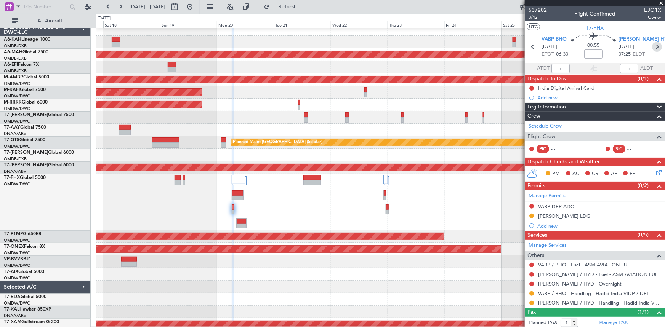
click at [654, 47] on icon at bounding box center [657, 47] width 10 height 10
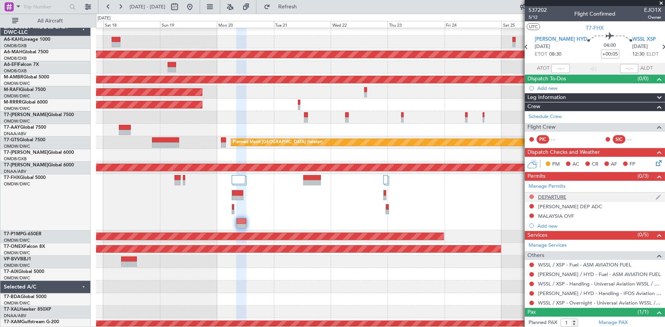
click at [533, 197] on button at bounding box center [532, 197] width 5 height 5
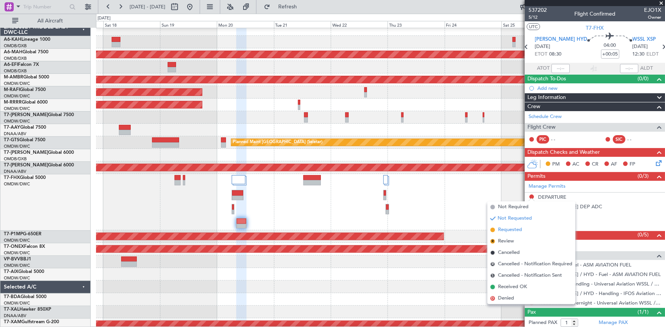
click at [518, 230] on span "Requested" at bounding box center [510, 230] width 24 height 8
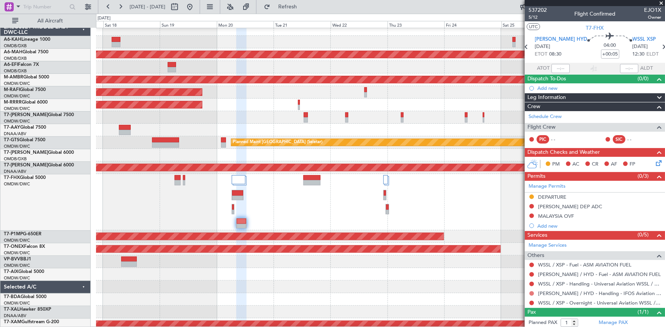
click at [533, 294] on button at bounding box center [532, 294] width 5 height 5
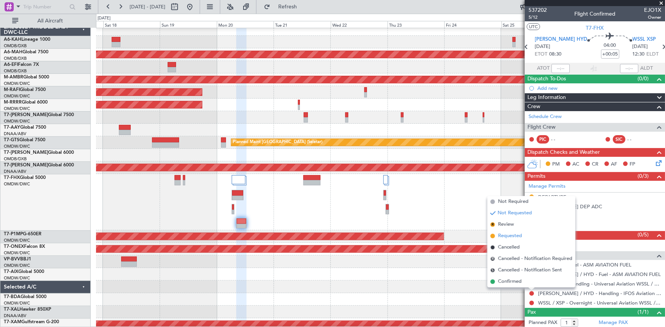
click at [510, 237] on span "Requested" at bounding box center [510, 237] width 24 height 8
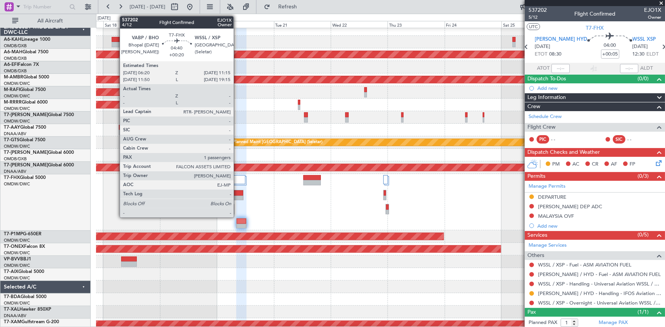
click at [237, 194] on div at bounding box center [237, 193] width 11 height 5
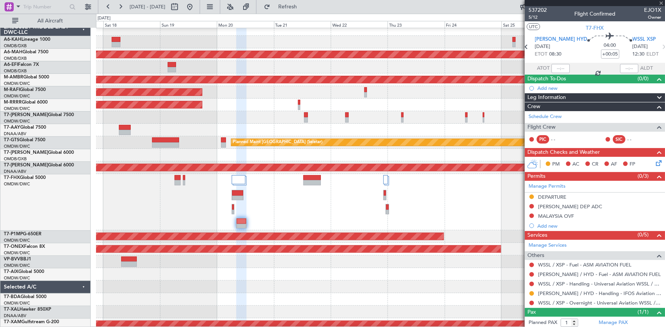
type input "+00:20"
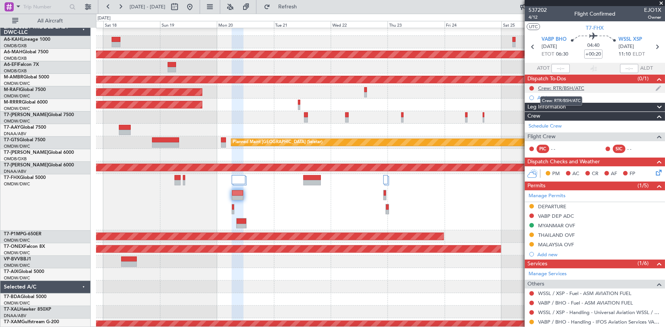
click at [550, 89] on div "Crew: RTR/BSH/ATC" at bounding box center [561, 88] width 46 height 6
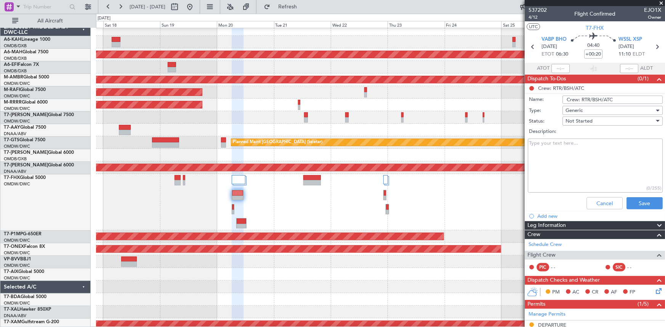
drag, startPoint x: 617, startPoint y: 99, endPoint x: 521, endPoint y: 85, distance: 97.5
click at [521, 85] on fb-app "17 Oct 2025 - 27 Oct 2025 Refresh Quick Links All Aircraft Planned Maint Dubai …" at bounding box center [332, 167] width 665 height 322
click at [600, 203] on button "Cancel" at bounding box center [605, 203] width 36 height 12
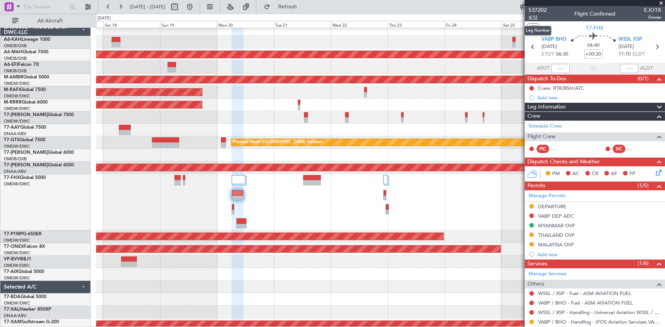
click at [531, 16] on span "4/12" at bounding box center [538, 17] width 18 height 6
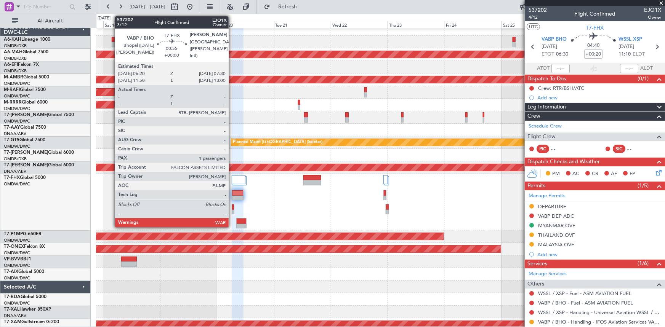
click at [232, 207] on div at bounding box center [233, 207] width 2 height 5
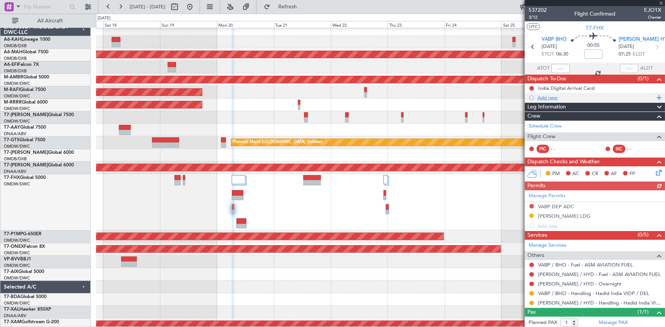
click at [550, 96] on div "Add new" at bounding box center [596, 98] width 117 height 6
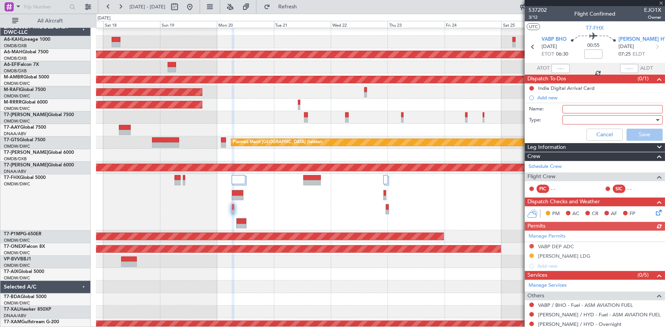
click at [580, 110] on input "Name:" at bounding box center [613, 109] width 100 height 8
paste input "Crew: RTR/BSH/ATC"
type input "Crew: RTR/BSH/ATC"
click at [575, 121] on div at bounding box center [610, 119] width 89 height 11
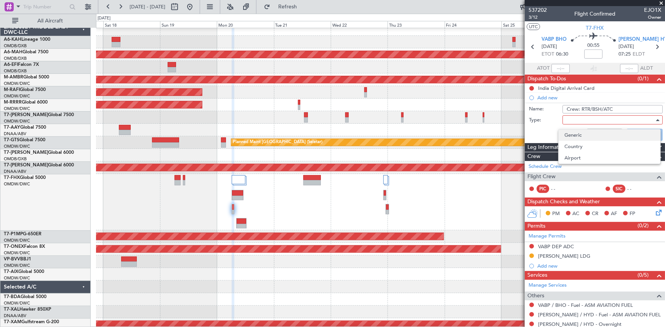
click at [578, 137] on span "Generic" at bounding box center [610, 135] width 90 height 11
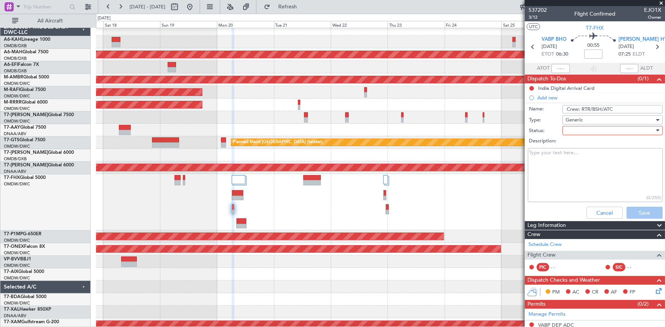
click at [577, 130] on div at bounding box center [610, 130] width 89 height 11
click at [580, 144] on span "Not Started" at bounding box center [610, 145] width 90 height 11
click at [639, 213] on button "Save" at bounding box center [645, 213] width 36 height 12
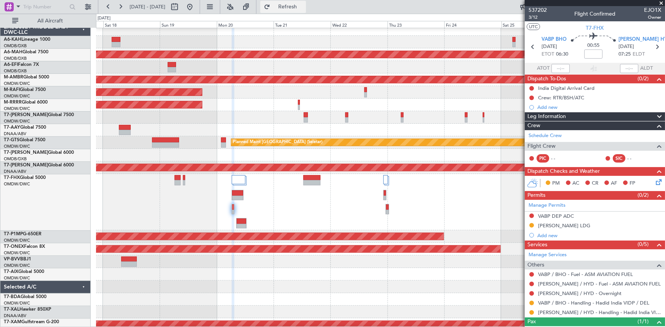
click at [300, 4] on span "Refresh" at bounding box center [288, 6] width 32 height 5
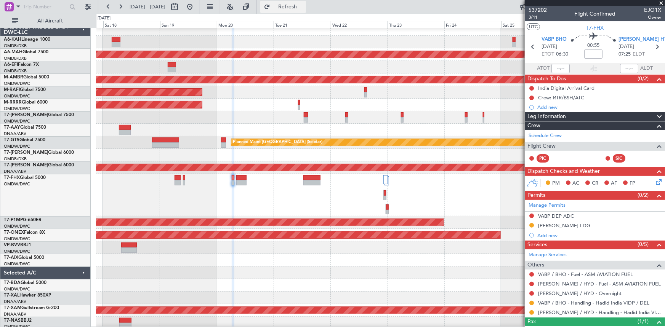
click at [304, 7] on span "Refresh" at bounding box center [288, 6] width 32 height 5
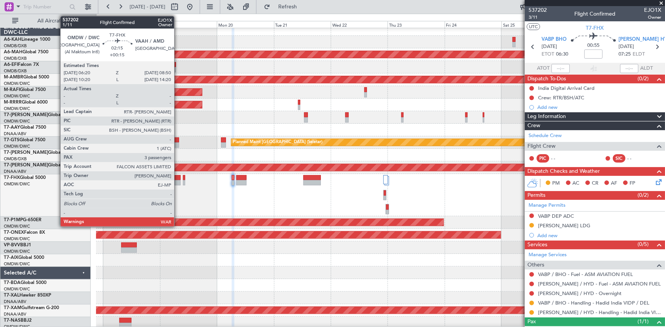
click at [178, 178] on div at bounding box center [178, 177] width 6 height 5
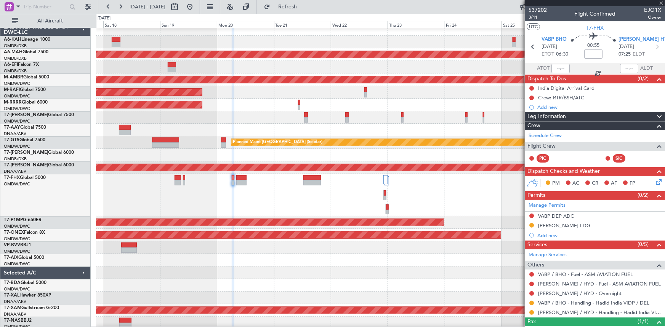
type input "+00:15"
type input "3"
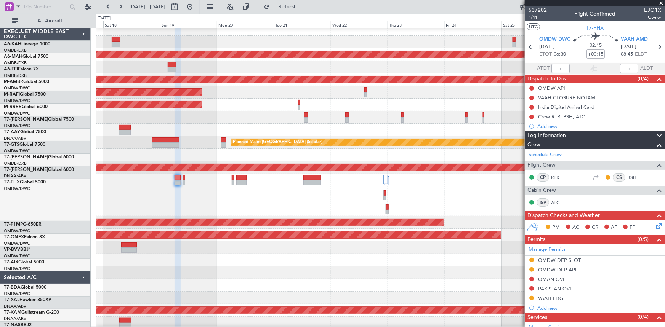
scroll to position [5, 0]
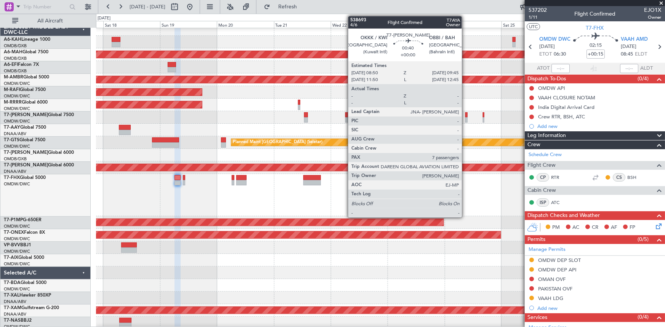
click at [466, 114] on div at bounding box center [467, 114] width 2 height 5
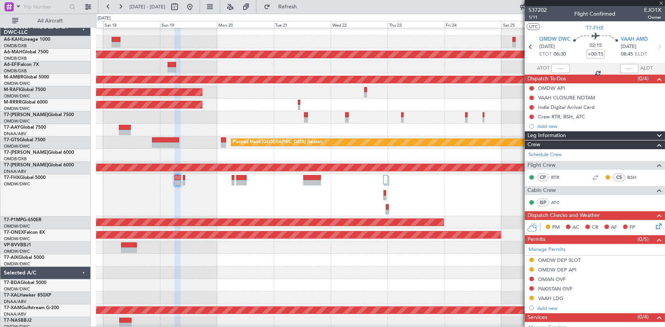
type input "7"
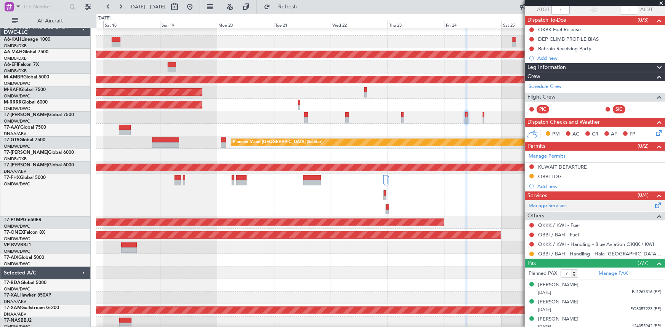
scroll to position [104, 0]
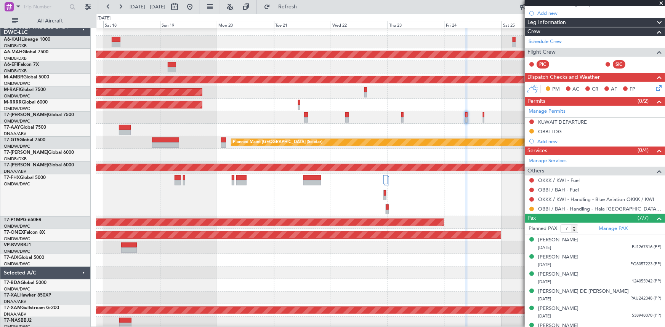
click at [529, 209] on div at bounding box center [532, 209] width 6 height 6
click at [531, 207] on button at bounding box center [532, 209] width 5 height 5
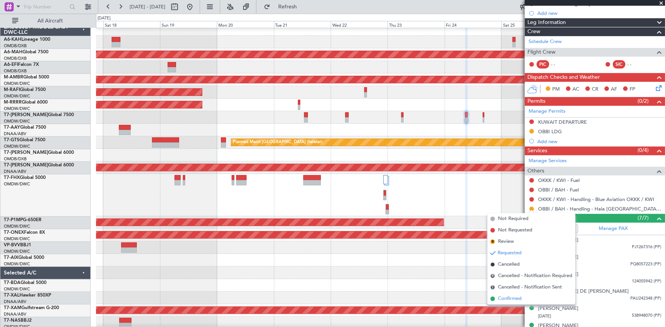
click at [507, 301] on span "Confirmed" at bounding box center [510, 299] width 24 height 8
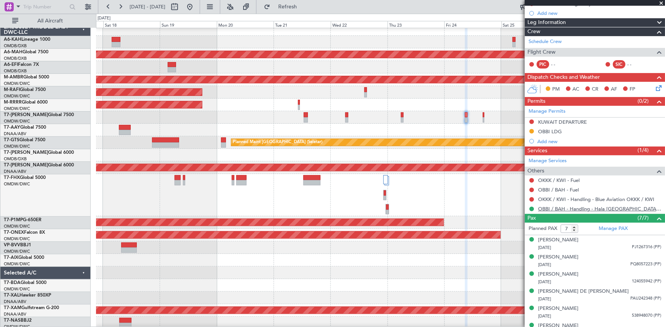
click at [563, 209] on link "OBBI / BAH - Handling - Hala Bahrain OBBI / BAH" at bounding box center [599, 209] width 123 height 6
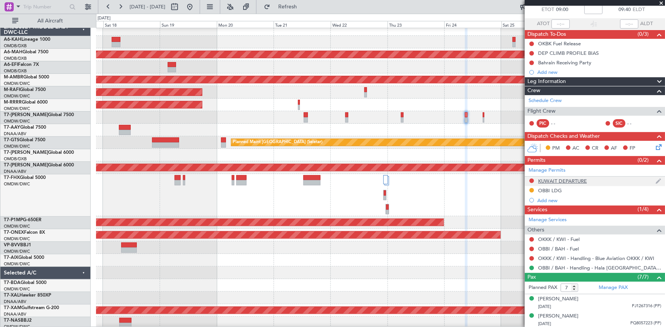
scroll to position [0, 0]
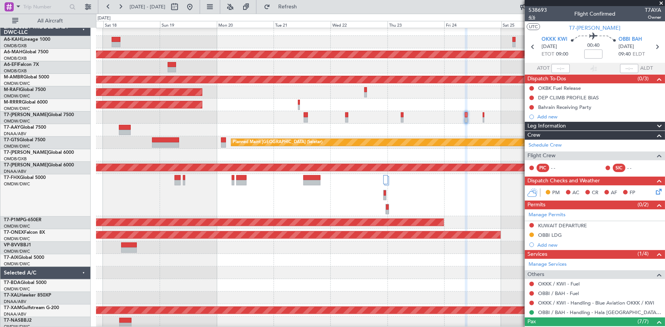
click at [533, 16] on span "4/6" at bounding box center [538, 17] width 18 height 6
click at [654, 43] on icon at bounding box center [657, 47] width 10 height 10
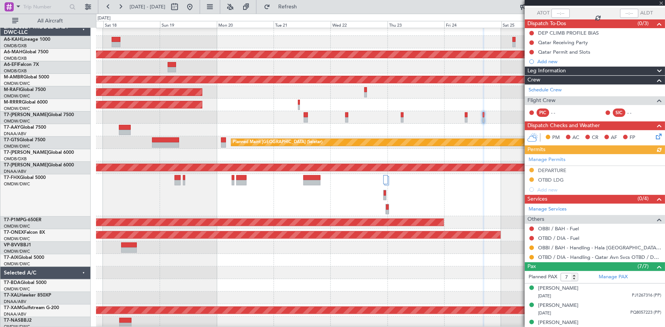
scroll to position [104, 0]
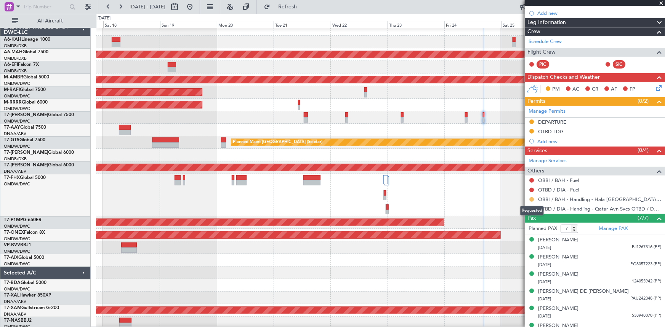
click at [533, 199] on button at bounding box center [532, 199] width 5 height 5
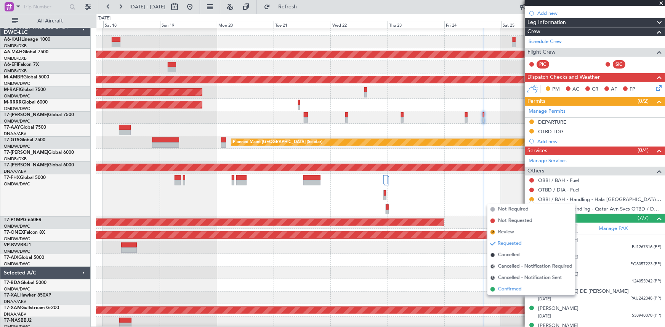
click at [505, 291] on span "Confirmed" at bounding box center [510, 290] width 24 height 8
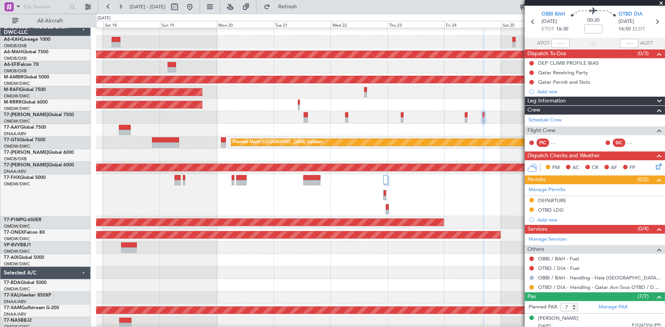
scroll to position [0, 0]
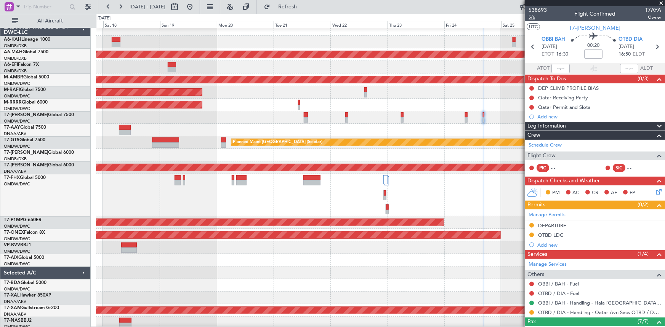
click at [534, 16] on span "5/6" at bounding box center [538, 17] width 18 height 6
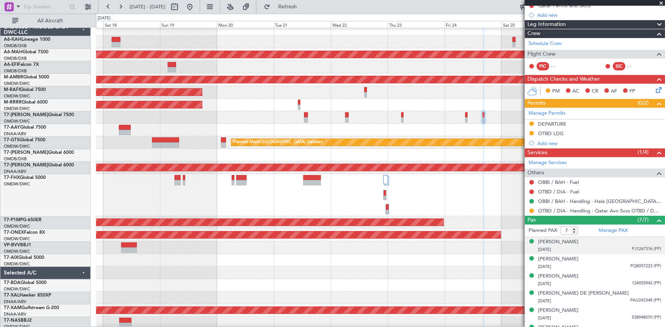
scroll to position [131, 0]
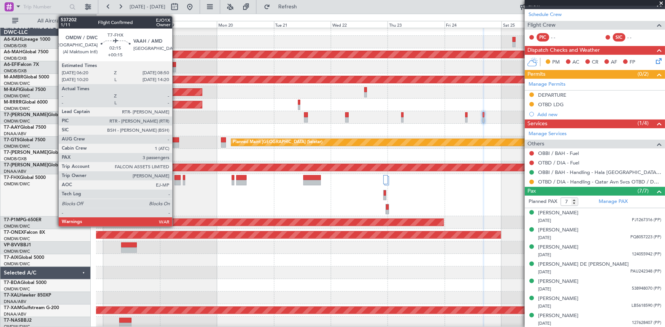
click at [176, 178] on div at bounding box center [178, 177] width 6 height 5
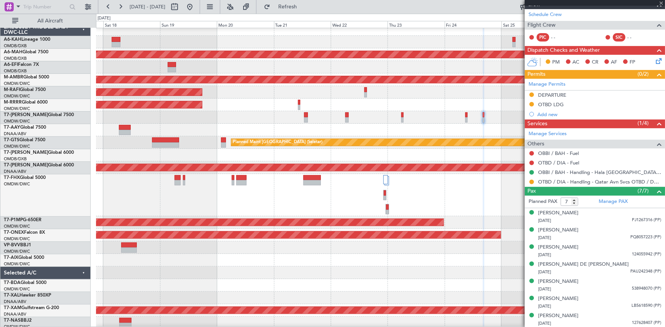
type input "+00:15"
type input "3"
